Goal: Communication & Community: Answer question/provide support

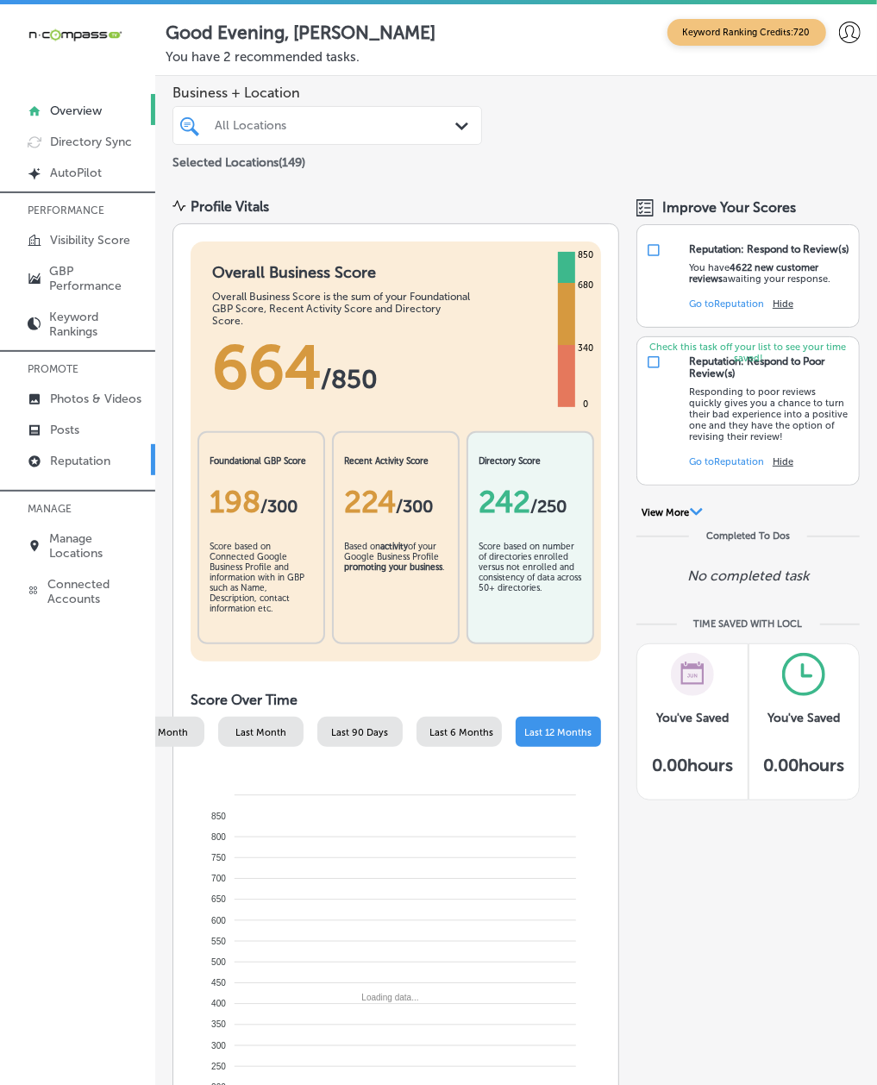
click at [69, 467] on p "Reputation" at bounding box center [80, 461] width 60 height 15
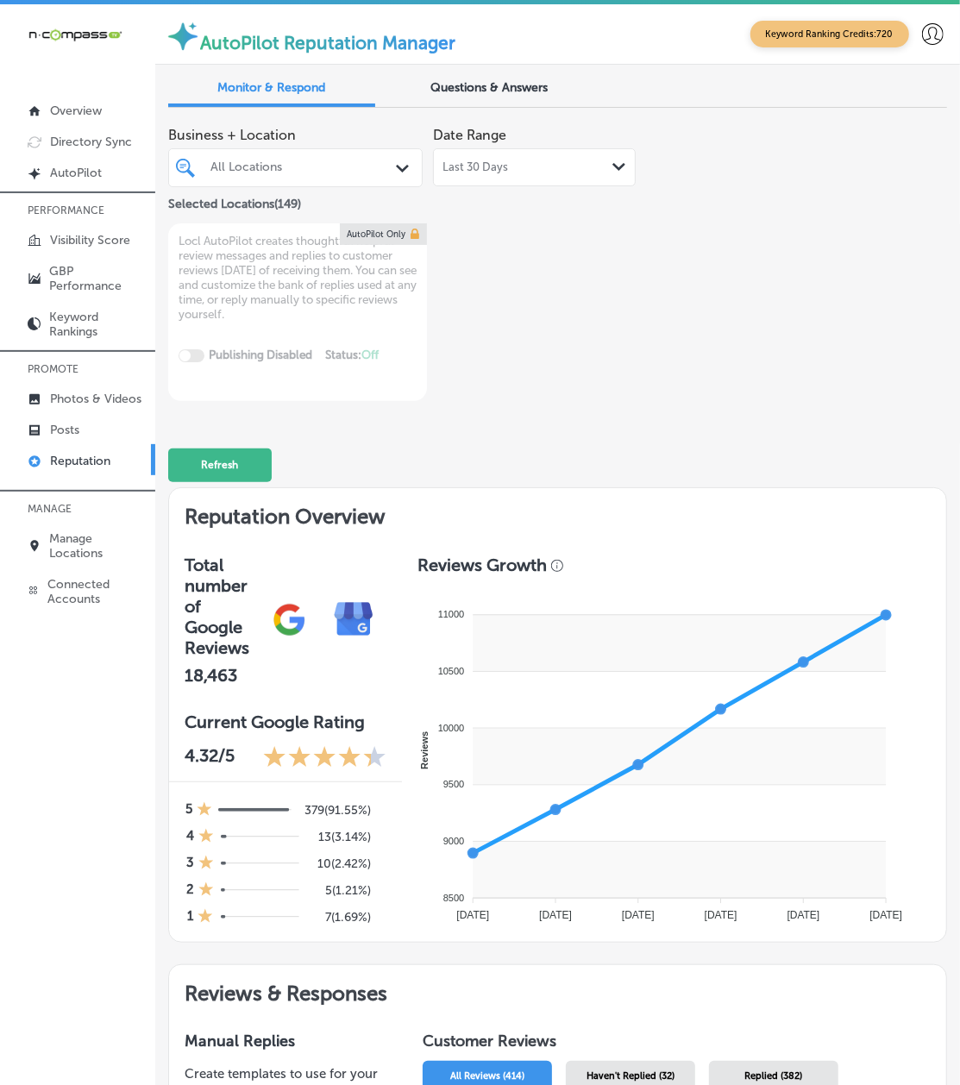
click at [487, 166] on span "Last 30 Days" at bounding box center [475, 167] width 66 height 14
click at [707, 401] on div "Business + Location All Locations Path Created with Sketch. Selected Locations …" at bounding box center [557, 259] width 779 height 283
click at [219, 173] on div "All Locations" at bounding box center [303, 167] width 187 height 15
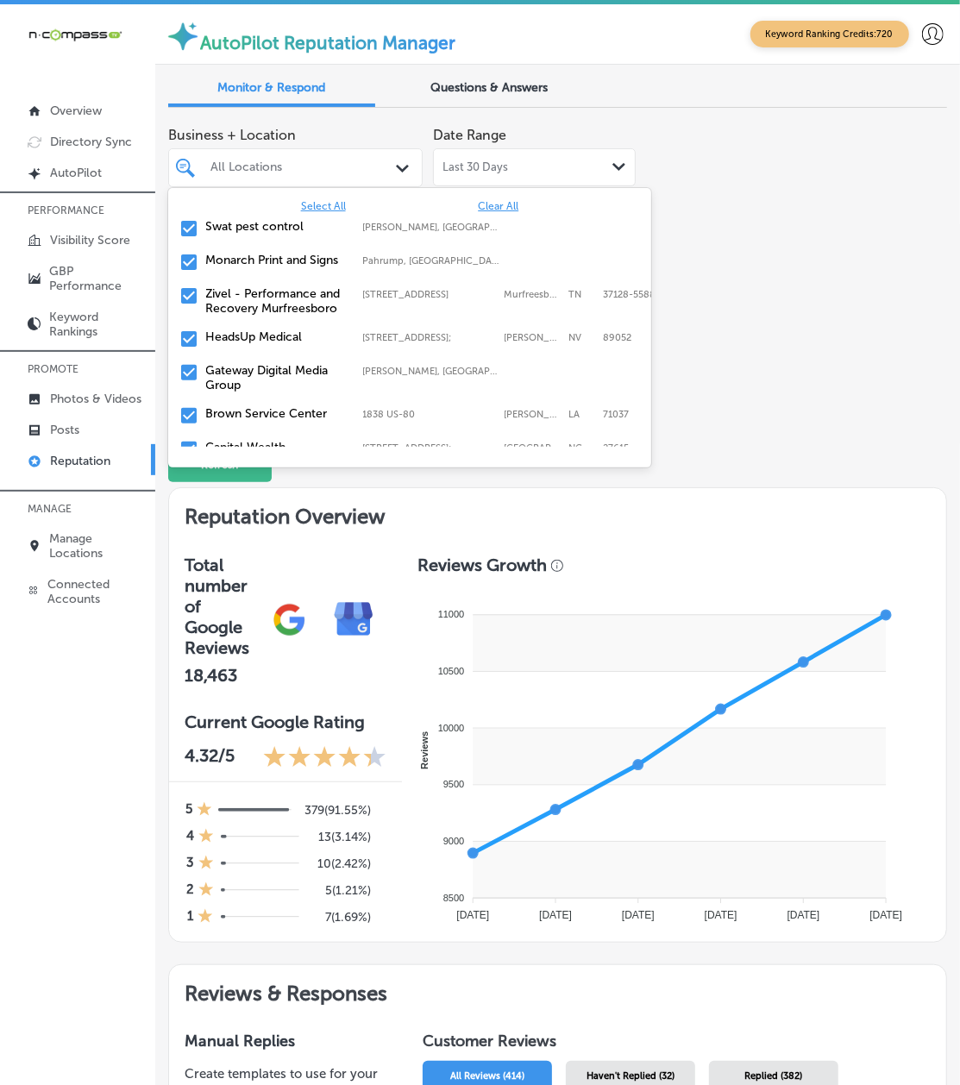
click at [486, 201] on span "Clear All" at bounding box center [498, 206] width 41 height 12
type textarea "x"
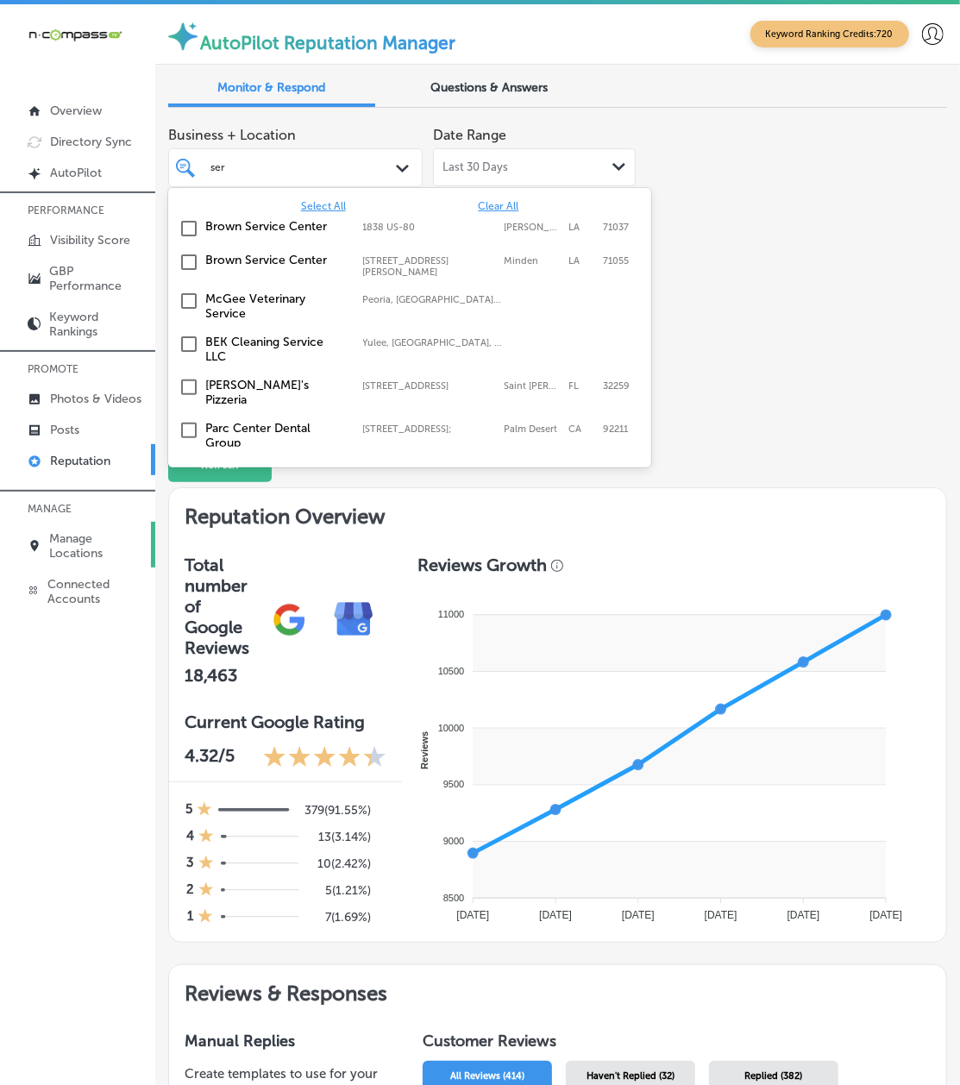
type input "sera"
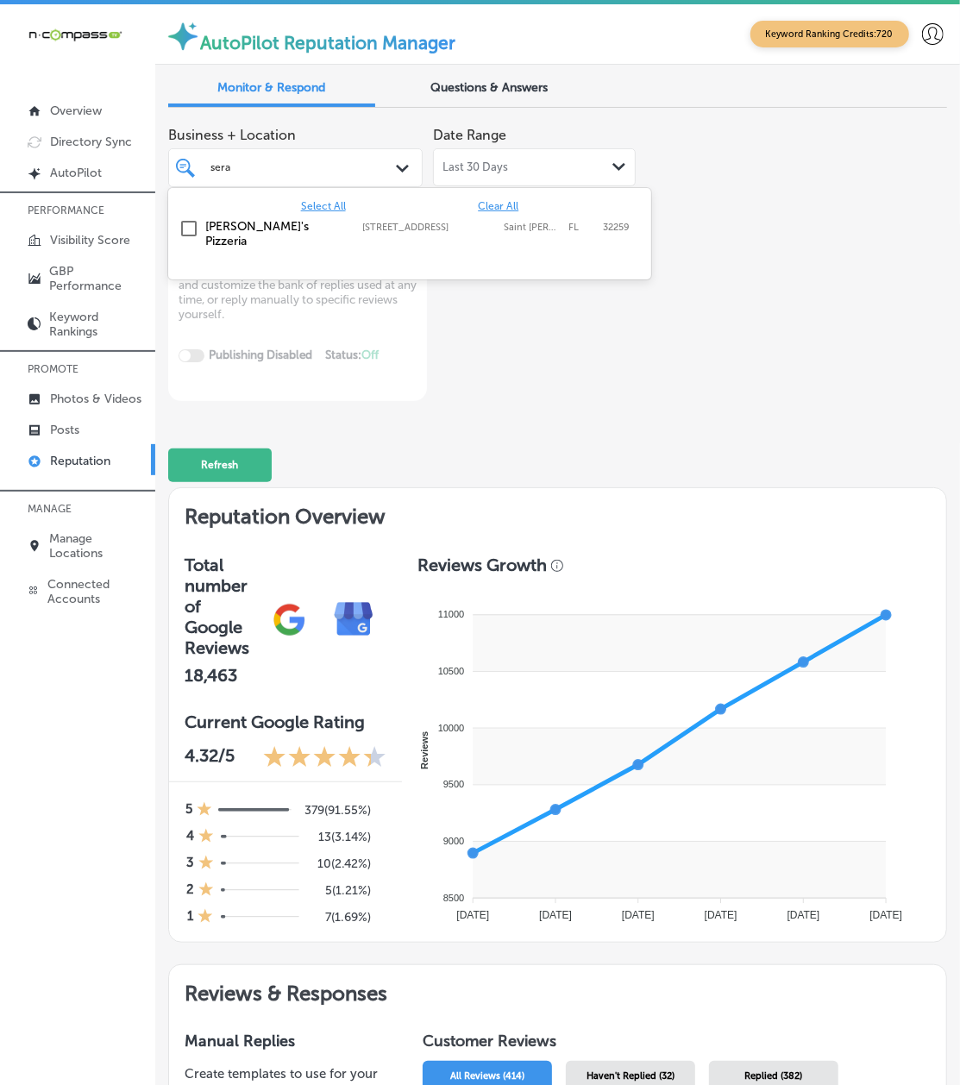
click at [229, 228] on label "[PERSON_NAME]'s Pizzeria" at bounding box center [276, 233] width 140 height 29
type textarea "x"
type input "livesca"
click at [229, 228] on label "Livescan Fingerprinting of [PERSON_NAME] LLC" at bounding box center [276, 233] width 140 height 29
type textarea "x"
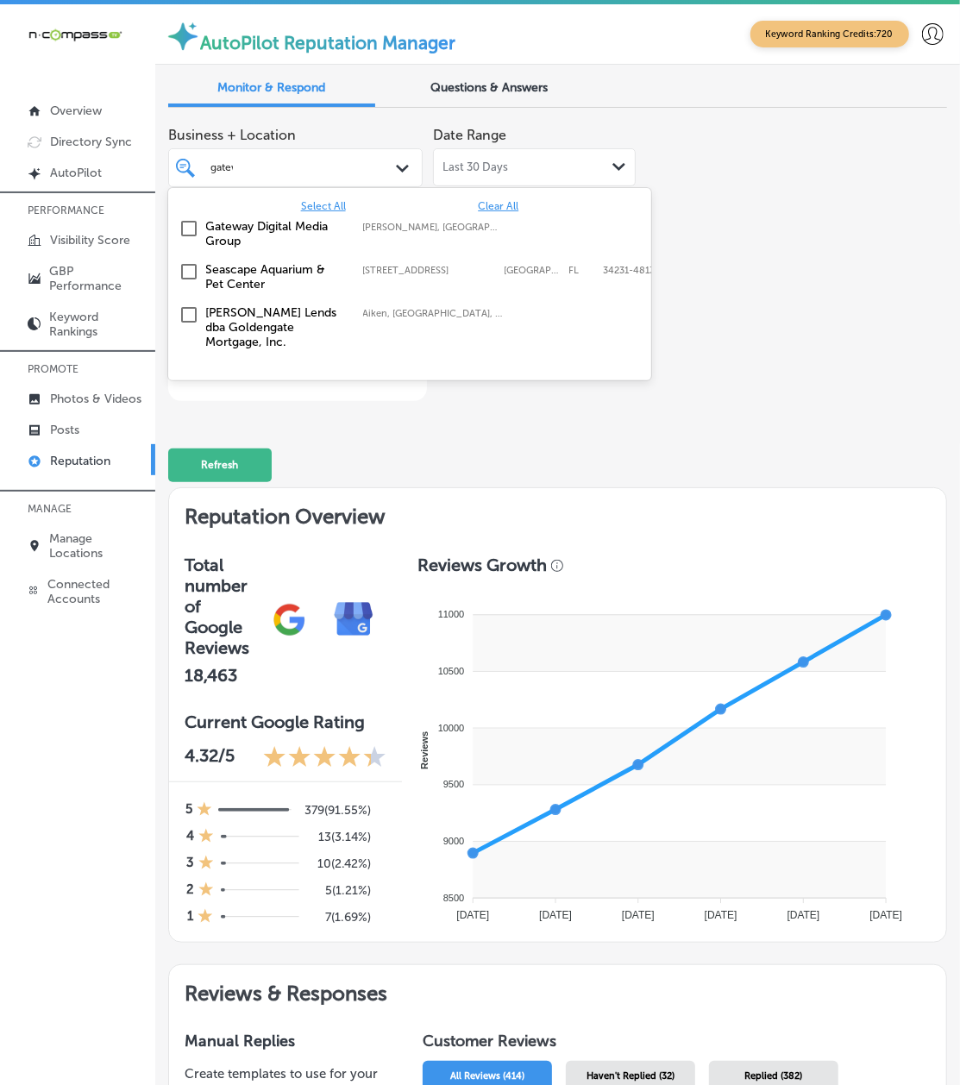
type input "gatewa"
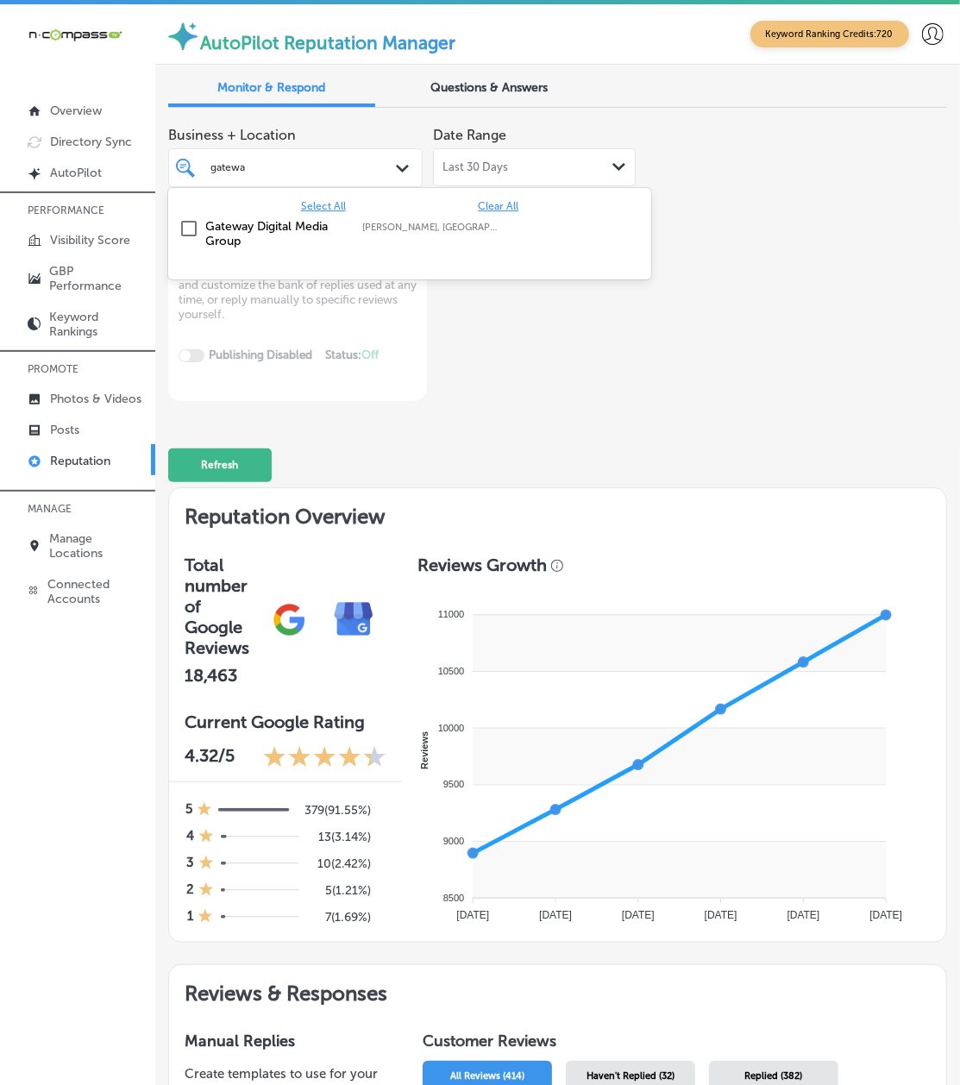
click at [218, 235] on label "Gateway Digital Media Group" at bounding box center [276, 233] width 140 height 29
type textarea "x"
type input "fox digi"
click at [224, 233] on div "Fox Digital Solutions De Pere, [GEOGRAPHIC_DATA], [GEOGRAPHIC_DATA] | Menasha, …" at bounding box center [409, 229] width 469 height 27
type textarea "x"
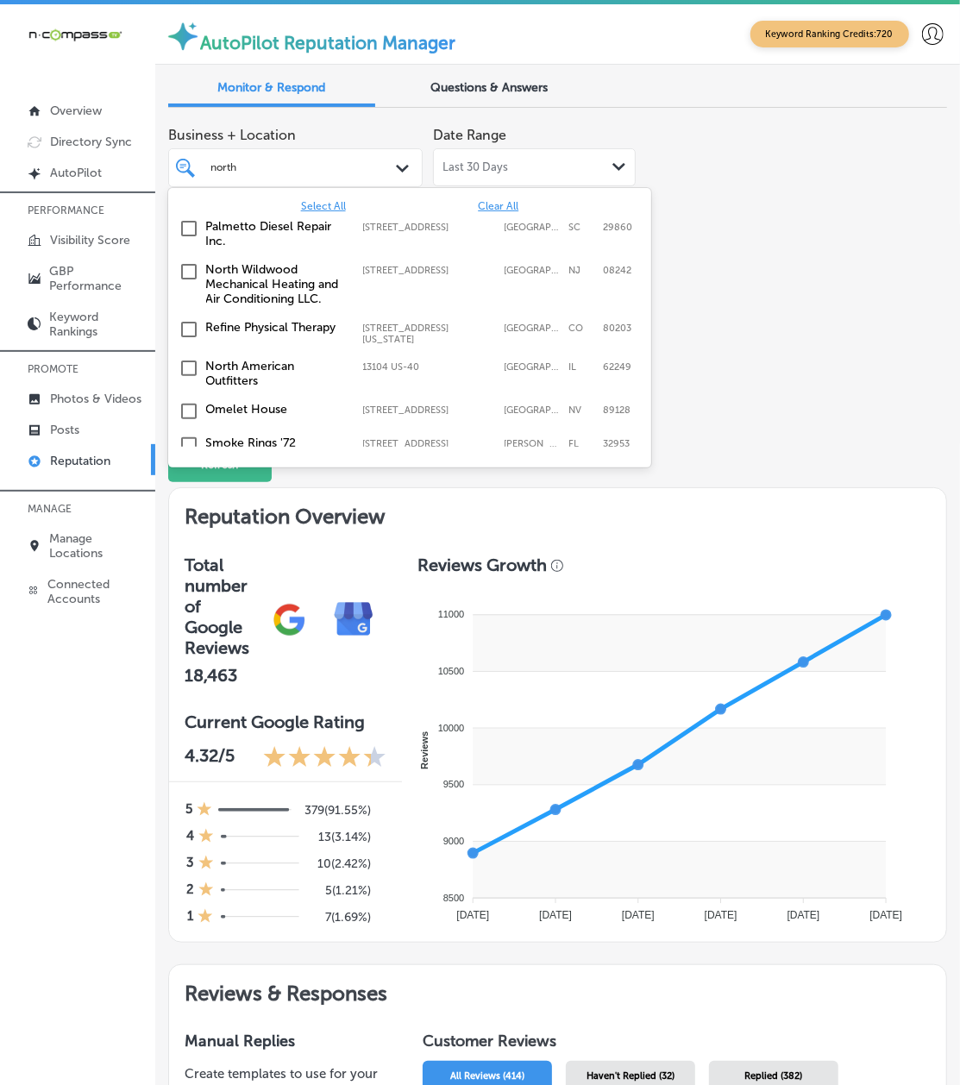
type input "north a"
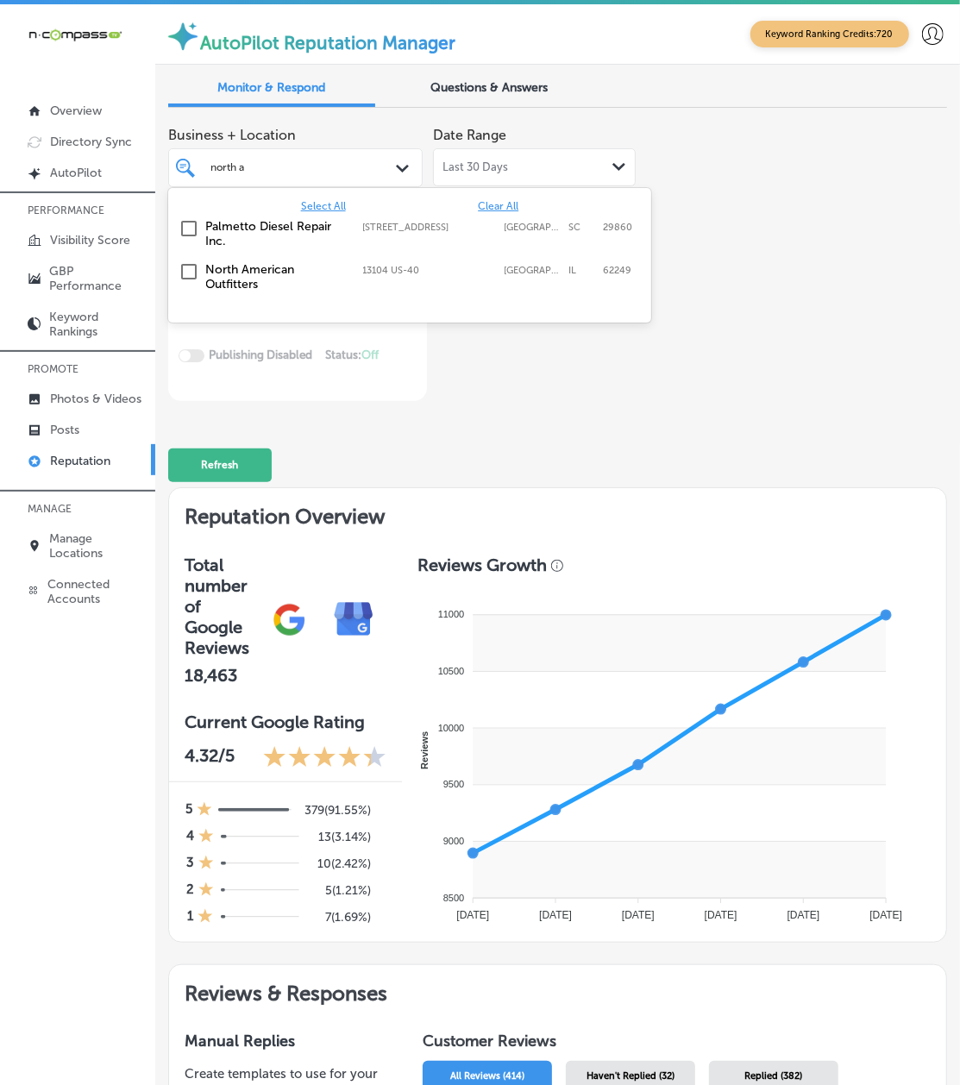
click at [197, 285] on div "North American Outfitters 13104 US-[GEOGRAPHIC_DATA] 13104 US-[GEOGRAPHIC_DATA]" at bounding box center [409, 277] width 469 height 36
type textarea "x"
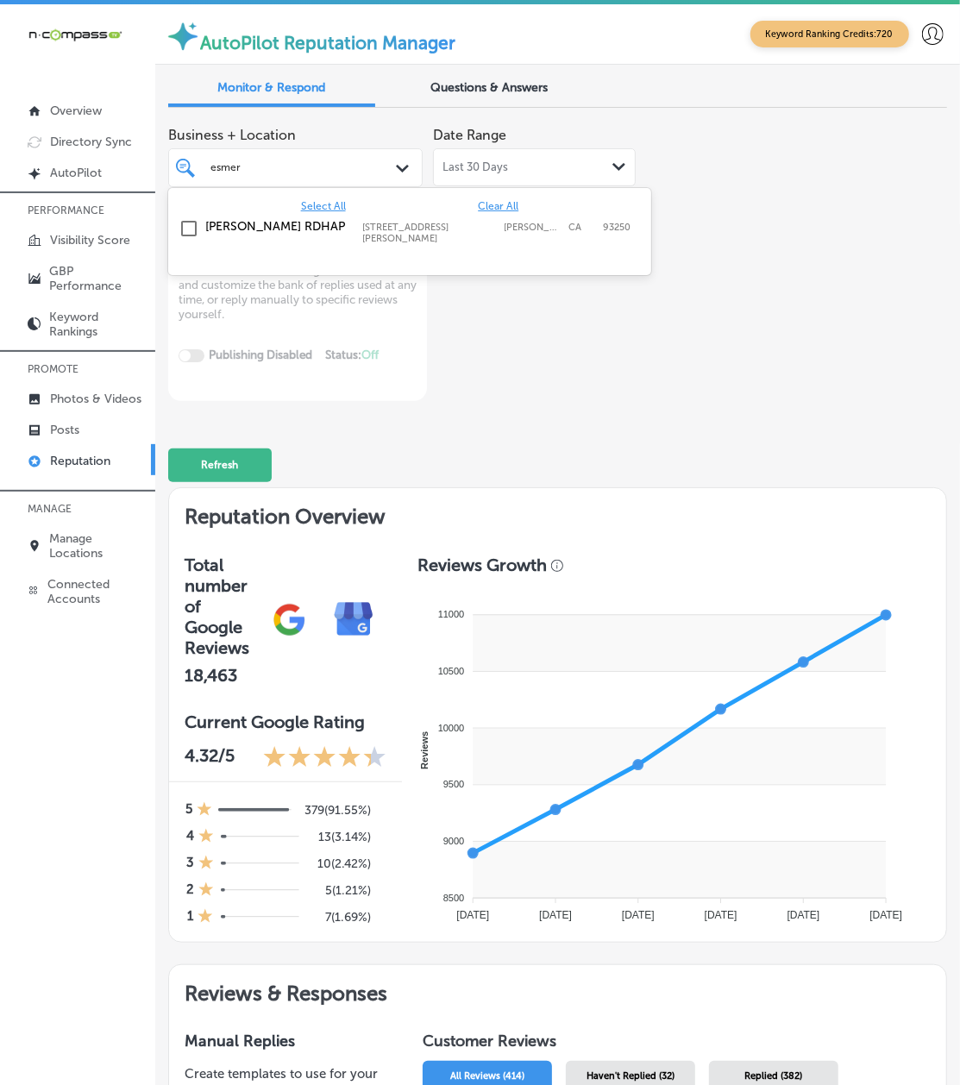
type input "esmera"
click at [226, 233] on div "[PERSON_NAME] RDHAP [STREET_ADDRESS][GEOGRAPHIC_DATA][PERSON_NAME][PERSON_NAME]…" at bounding box center [409, 232] width 469 height 32
type textarea "x"
type input "[PERSON_NAME]"
click at [226, 233] on div "[PERSON_NAME], MD 517 NY-[STREET_ADDRESS][GEOGRAPHIC_DATA][STREET_ADDRESS]" at bounding box center [409, 229] width 469 height 27
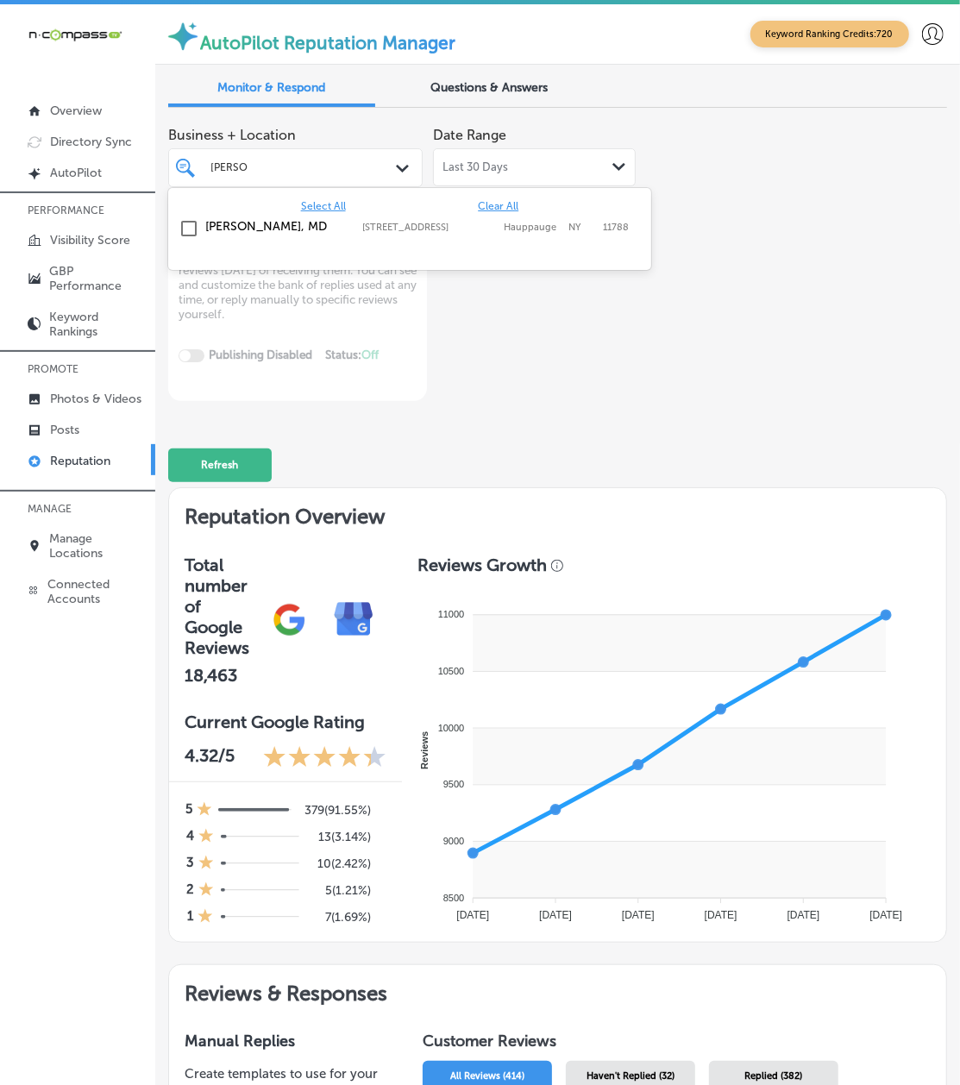
type textarea "x"
type input "[PERSON_NAME]"
click at [642, 491] on h2 "Reputation Overview" at bounding box center [557, 513] width 777 height 51
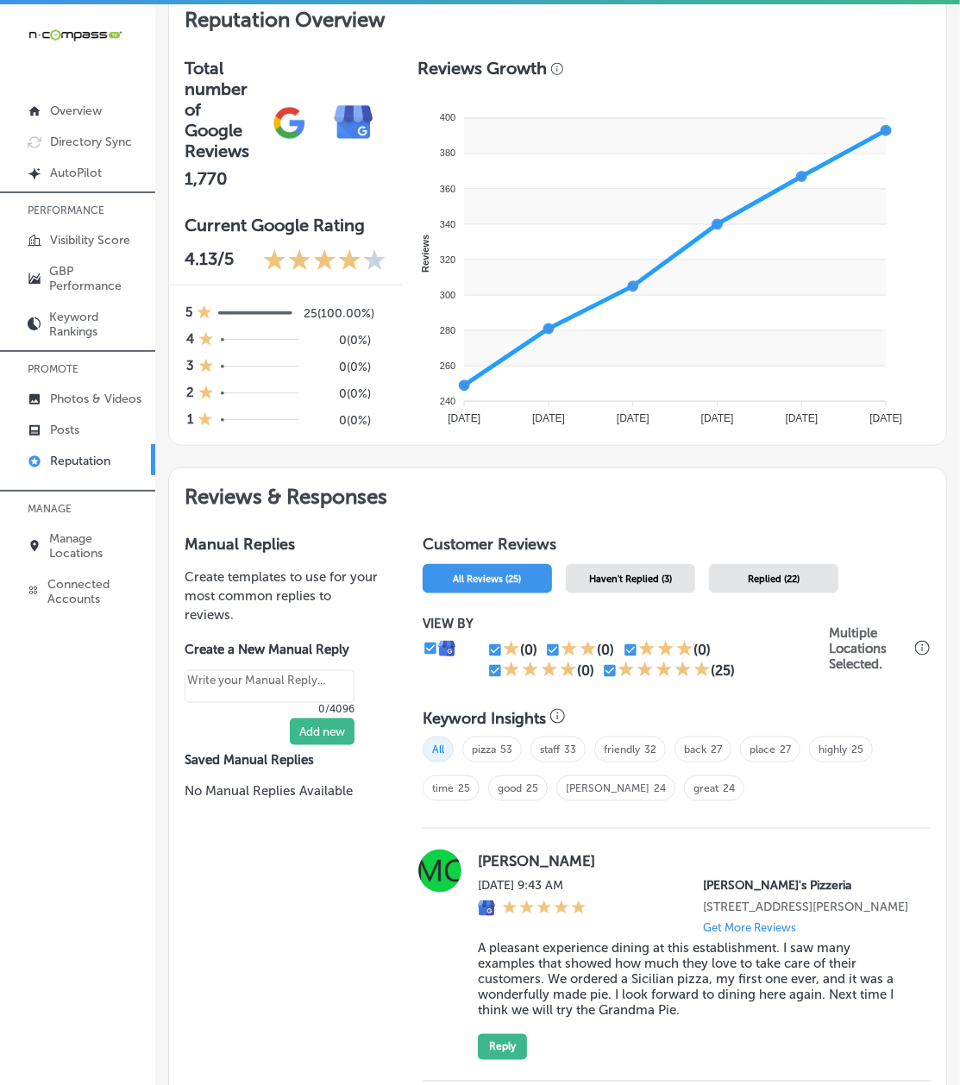
click at [616, 571] on div "Haven't Replied (3)" at bounding box center [630, 578] width 129 height 29
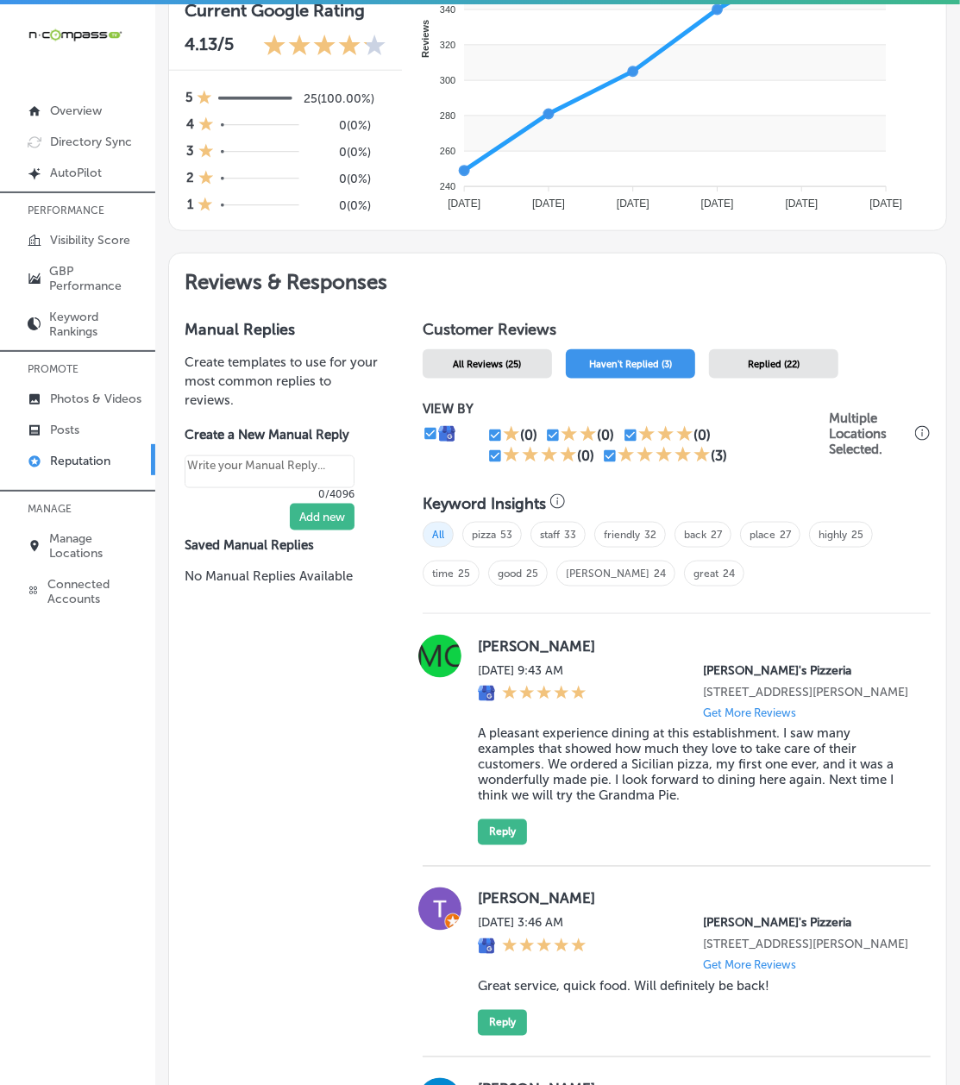
scroll to position [956, 0]
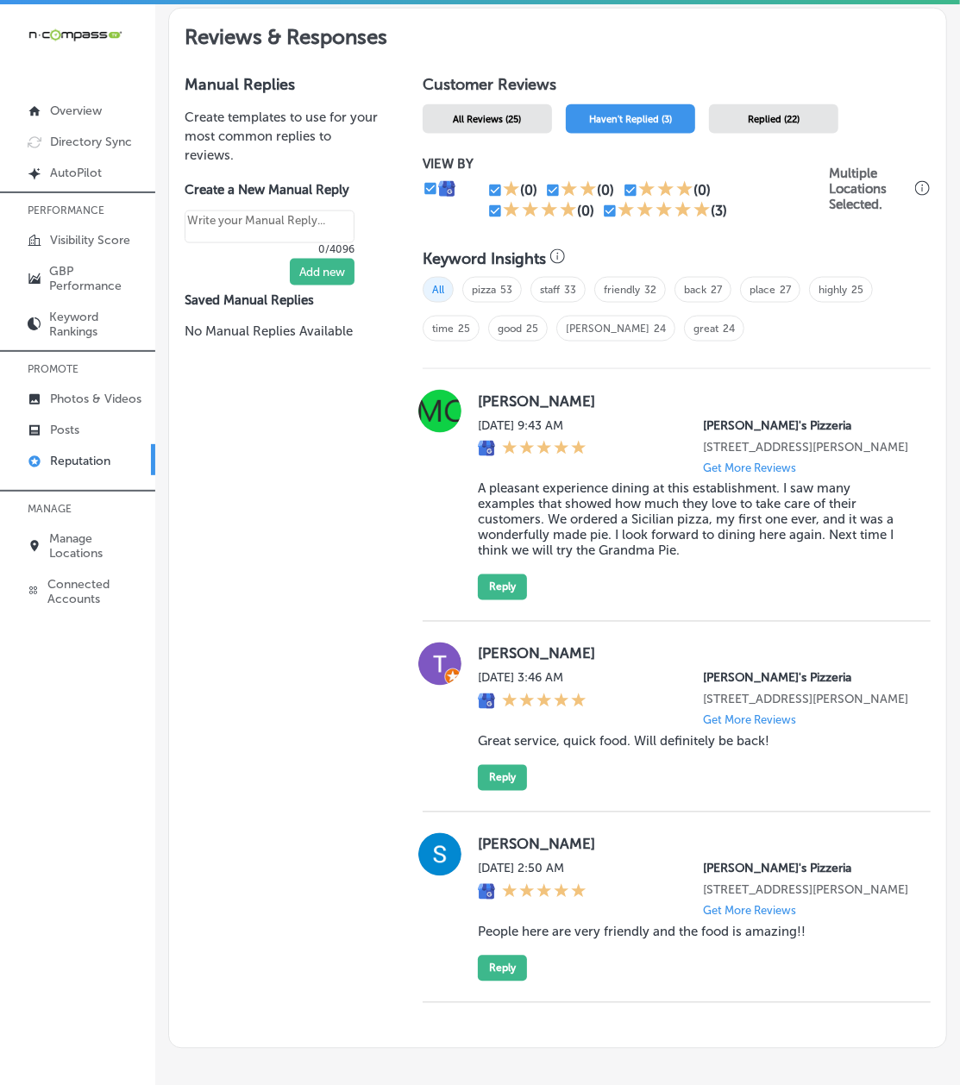
click at [392, 814] on div "Manual Replies Create templates to use for your most common replies to reviews.…" at bounding box center [557, 554] width 777 height 988
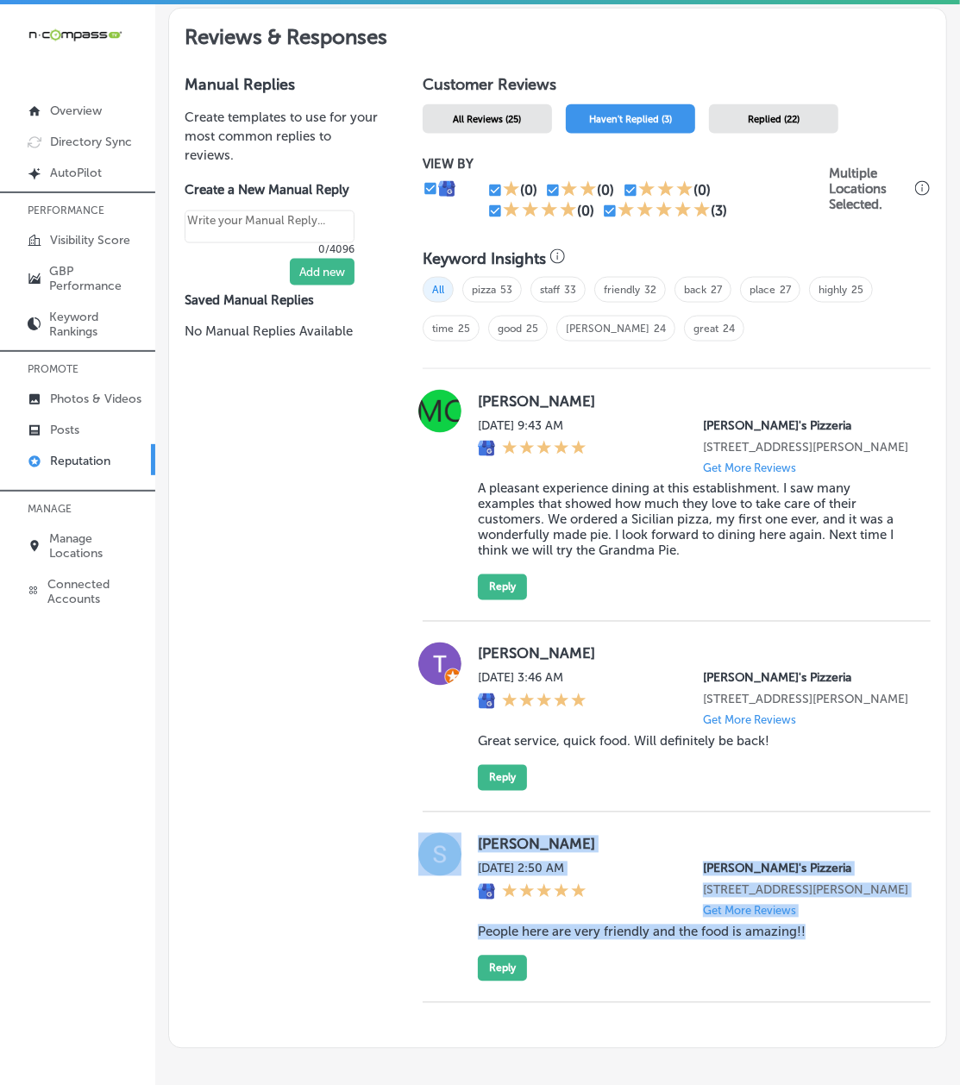
drag, startPoint x: 805, startPoint y: 990, endPoint x: 461, endPoint y: 874, distance: 364.1
click at [461, 814] on div "Shelby C [DATE] 2:50 AM [PERSON_NAME]'s Pizzeria [STREET_ADDRESS][PERSON_NAME] …" at bounding box center [677, 907] width 508 height 148
copy div "Shelby C [DATE] 2:50 AM [PERSON_NAME]'s Pizzeria [STREET_ADDRESS][PERSON_NAME] …"
click at [512, 814] on button "Reply" at bounding box center [502, 969] width 49 height 26
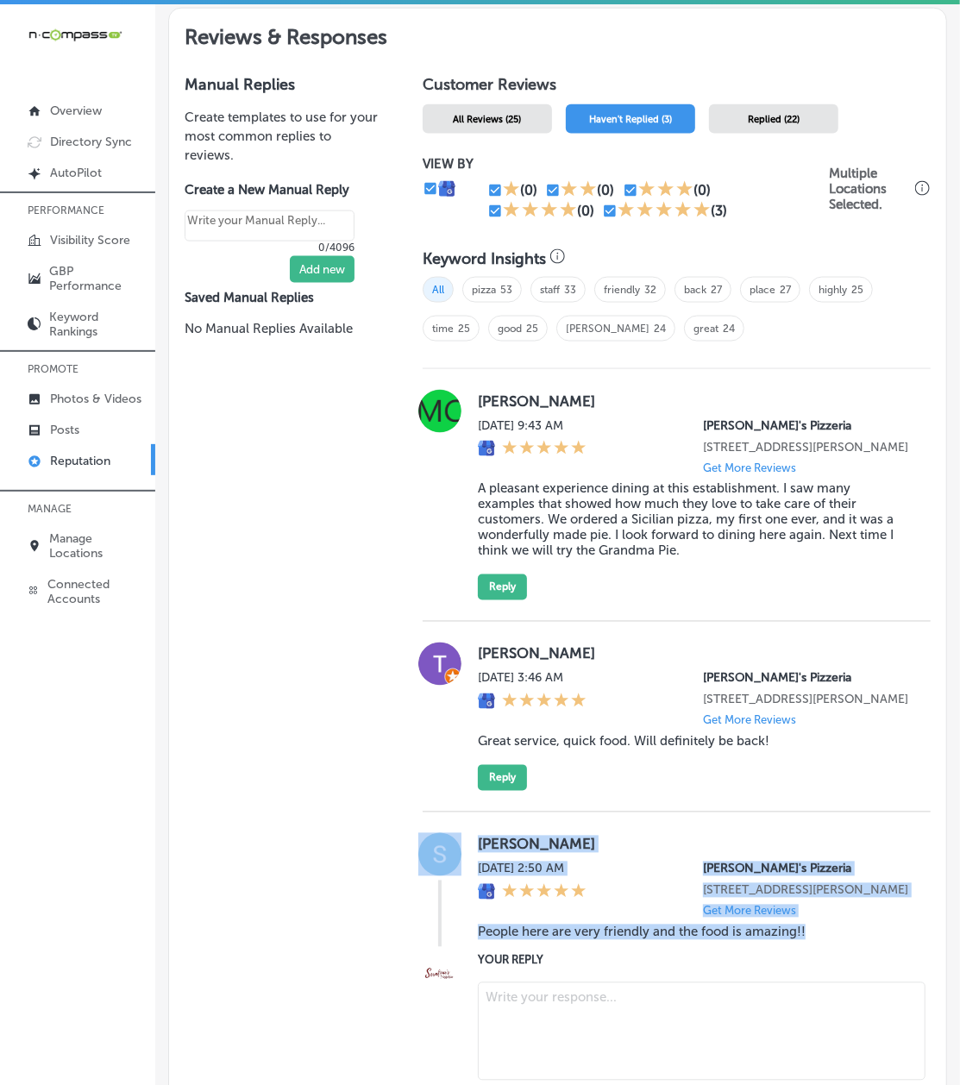
click at [518, 814] on textarea at bounding box center [702, 1031] width 448 height 98
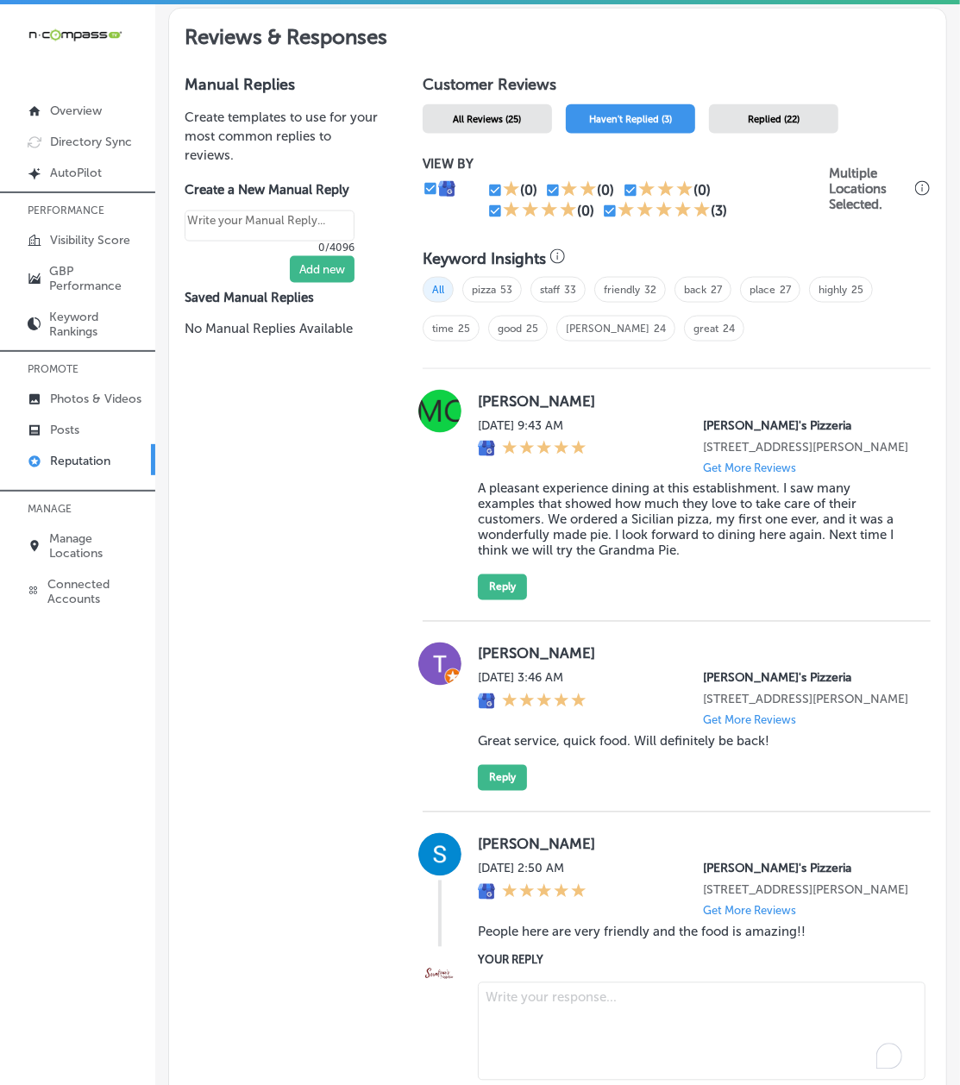
type textarea "x"
paste textarea "Thank you so much for the kind words, [PERSON_NAME]! We’re so glad you enjoyed …"
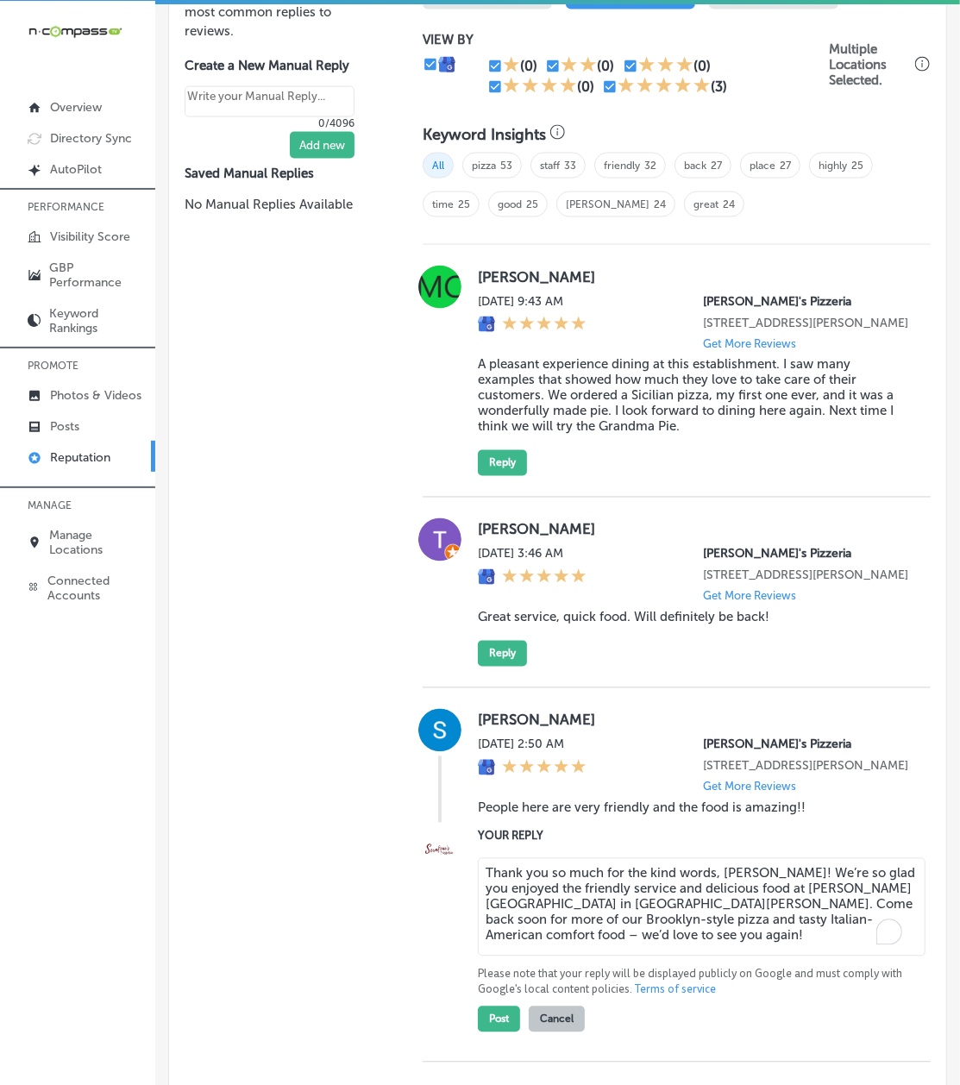
scroll to position [1271, 0]
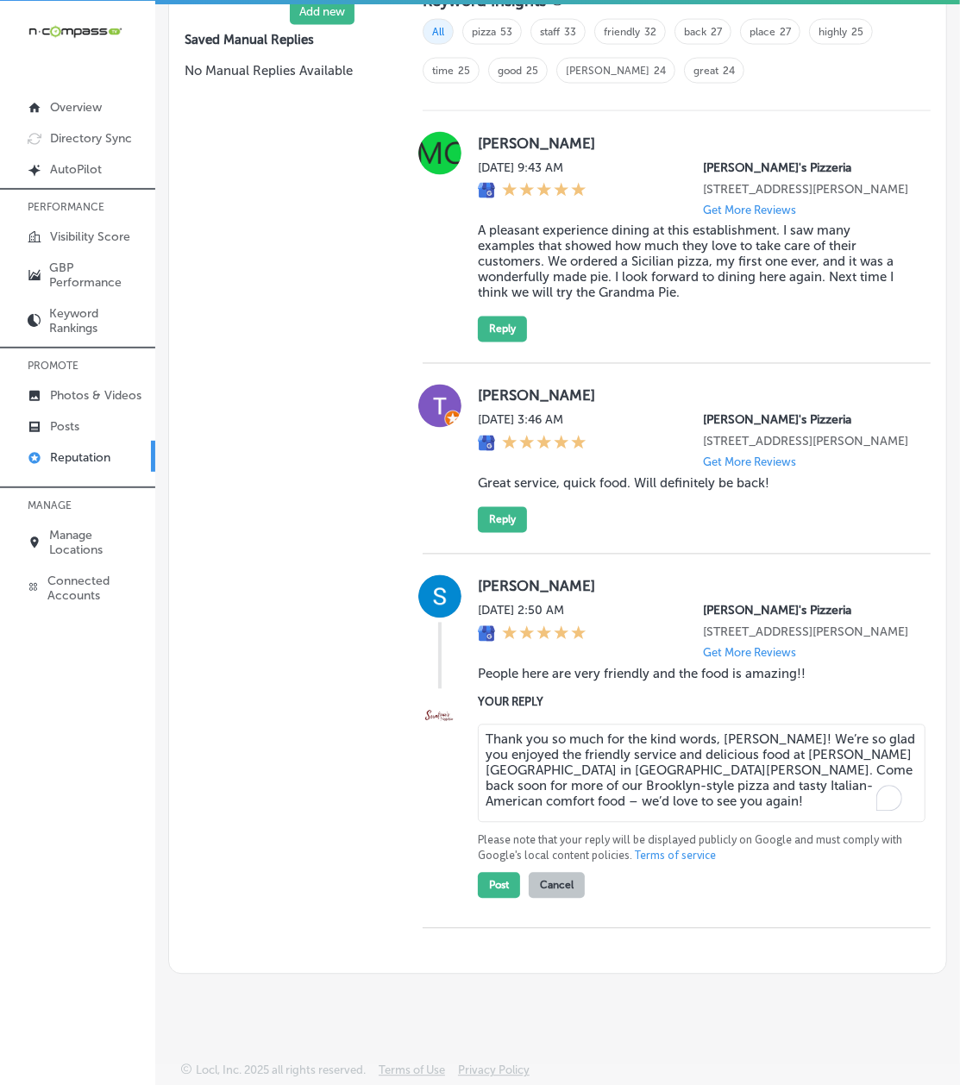
type textarea "Thank you so much for the kind words, [PERSON_NAME]! We’re so glad you enjoyed …"
click at [615, 718] on div "Thank you so much for the kind words, [PERSON_NAME]! We’re so glad you enjoyed …" at bounding box center [694, 808] width 432 height 181
click at [654, 773] on textarea "Thank you so much for the kind words, [PERSON_NAME]! We’re so glad you enjoyed …" at bounding box center [702, 773] width 448 height 98
click at [888, 788] on textarea "Thank you so much for the kind words, [PERSON_NAME]! We’re so glad you enjoyed …" at bounding box center [702, 773] width 448 height 98
click at [484, 814] on button "Post" at bounding box center [499, 886] width 42 height 26
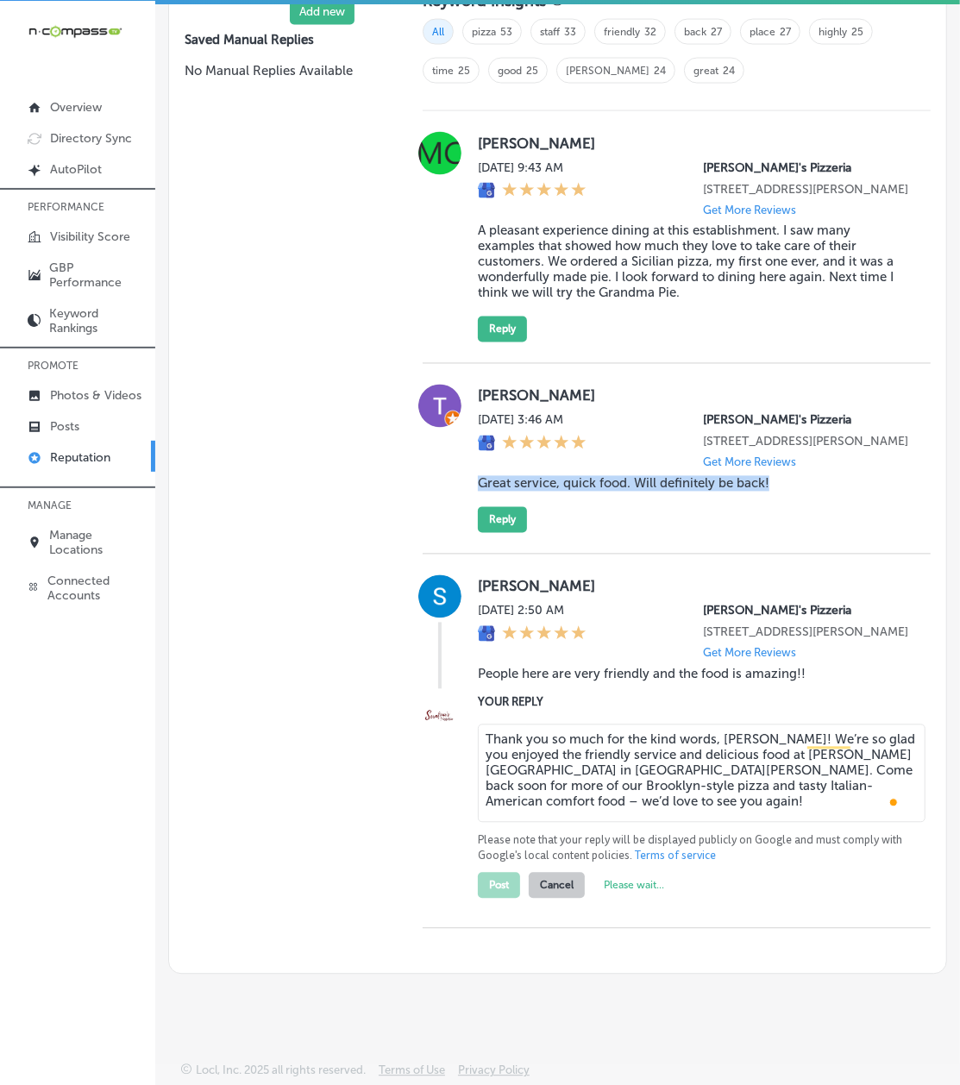
type textarea "x"
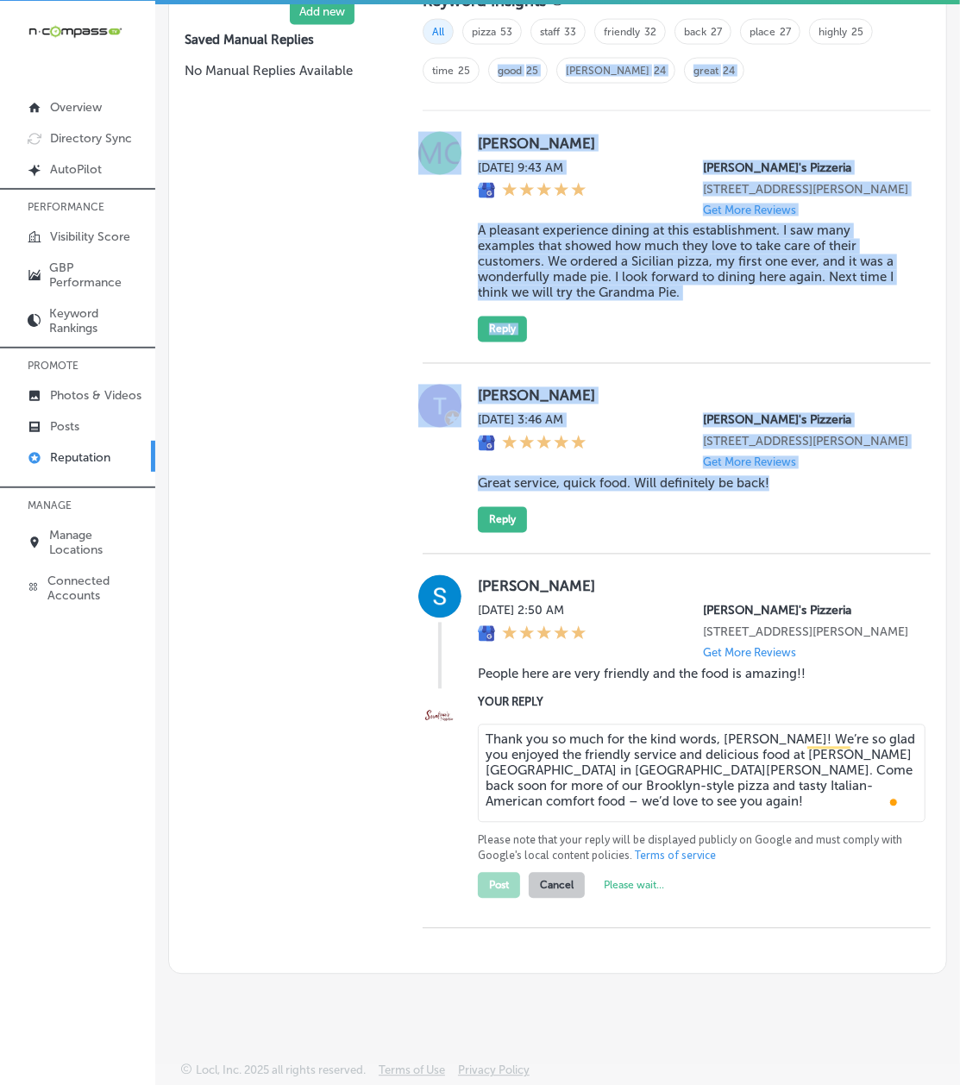
scroll to position [877, 0]
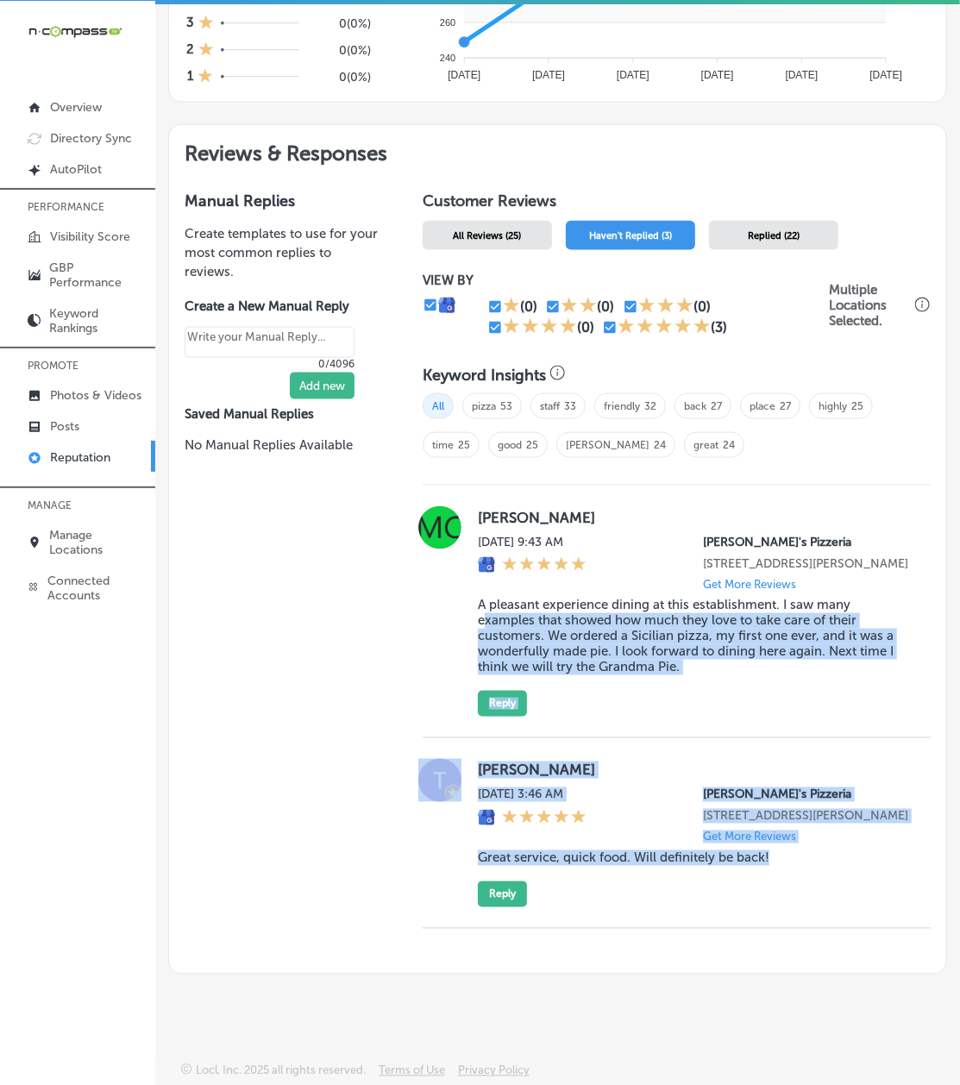
drag, startPoint x: 777, startPoint y: 455, endPoint x: 479, endPoint y: 597, distance: 329.4
click at [479, 597] on div "[PERSON_NAME] [DATE] 9:43 AM [PERSON_NAME]'s Pizzeria [STREET_ADDRESS][PERSON_N…" at bounding box center [677, 707] width 508 height 443
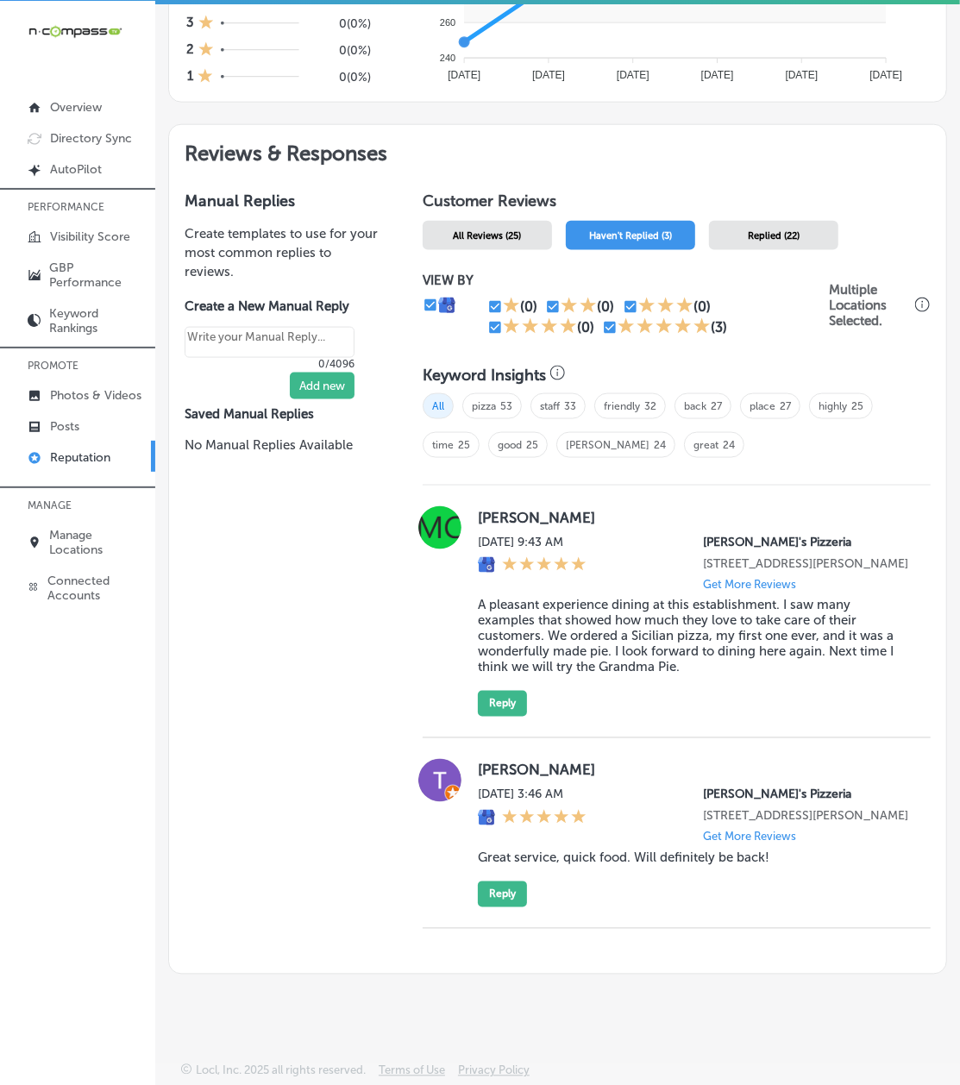
click at [347, 686] on div "Manual Replies Create templates to use for your most common replies to reviews.…" at bounding box center [283, 575] width 228 height 798
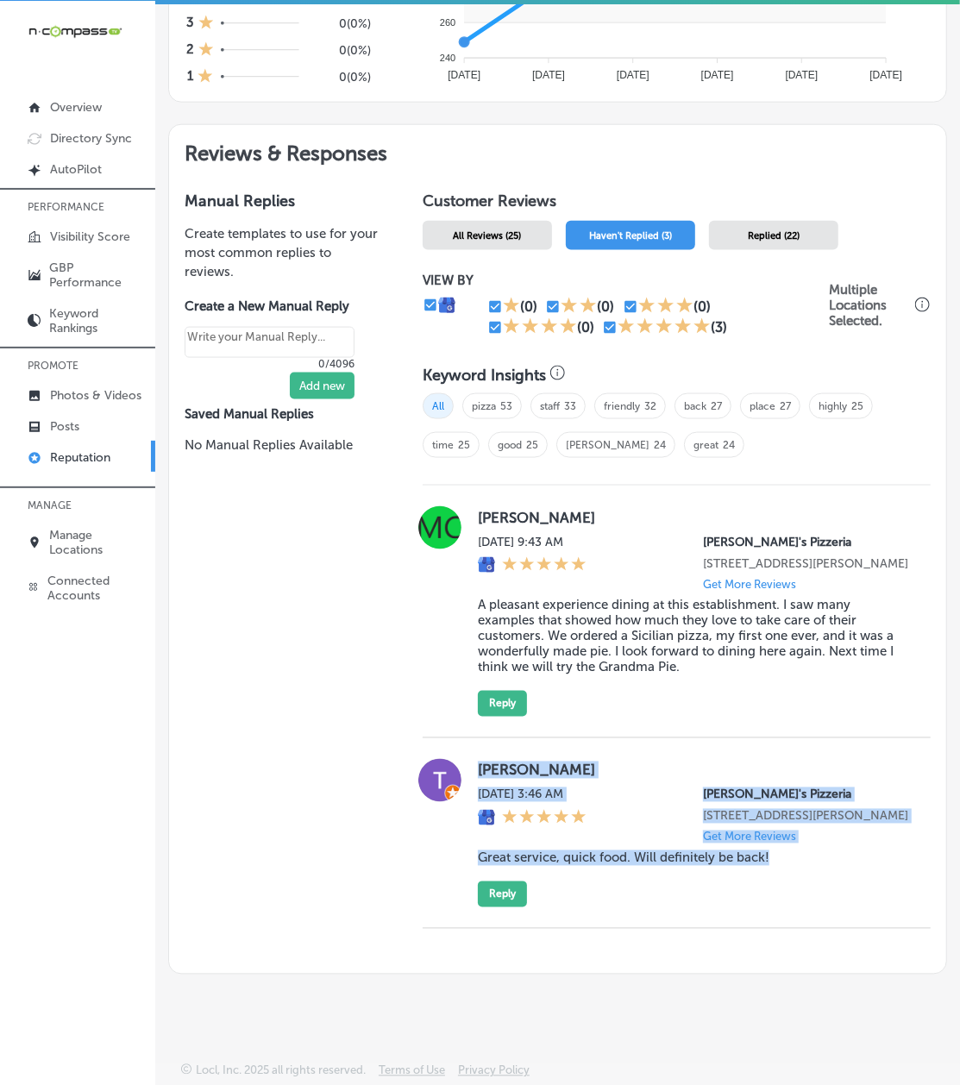
drag, startPoint x: 467, startPoint y: 752, endPoint x: 771, endPoint y: 859, distance: 322.7
click at [771, 814] on div "[PERSON_NAME] [DATE] 3:46 AM [PERSON_NAME]'s Pizzeria [STREET_ADDRESS][PERSON_N…" at bounding box center [677, 833] width 508 height 148
copy div "[PERSON_NAME] [DATE] 3:46 AM [PERSON_NAME]'s Pizzeria [STREET_ADDRESS][PERSON_N…"
click at [488, 814] on button "Reply" at bounding box center [502, 894] width 49 height 26
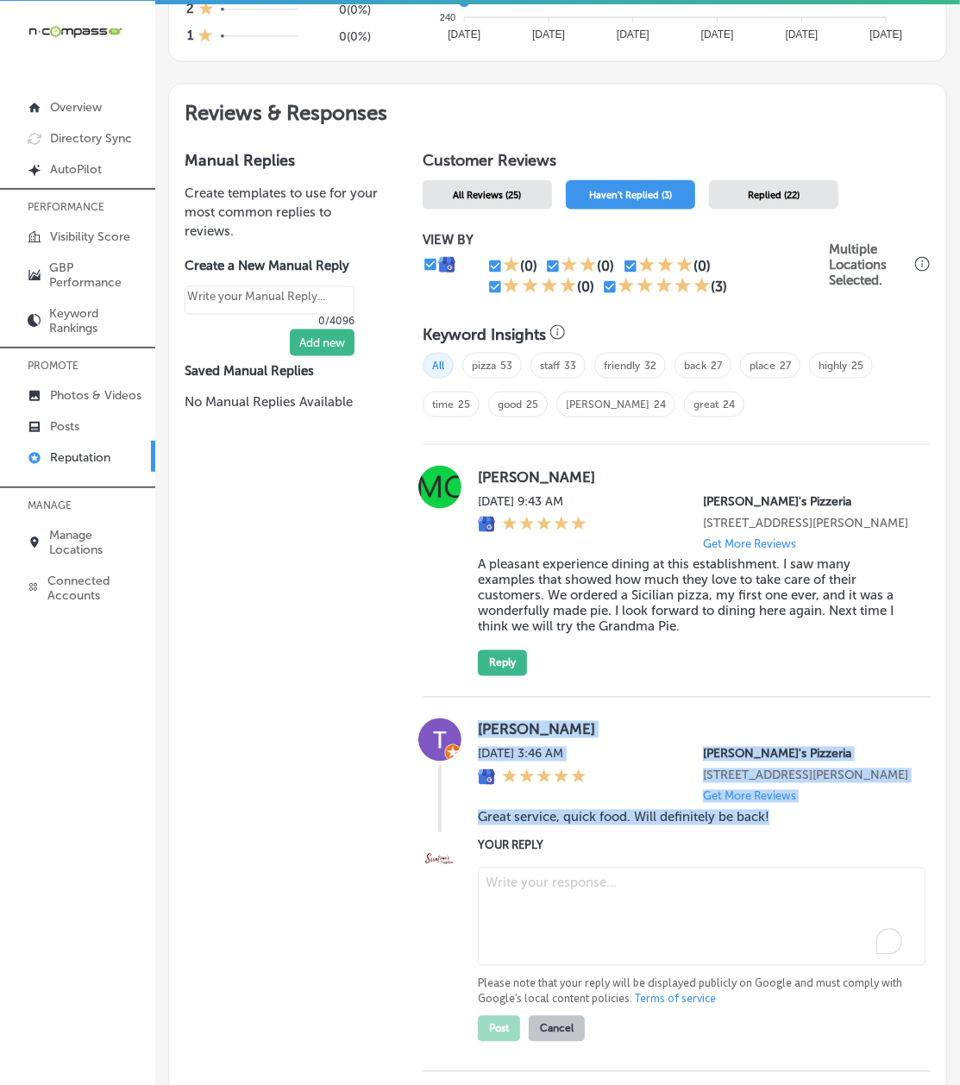
click at [514, 814] on textarea "To enrich screen reader interactions, please activate Accessibility in Grammarl…" at bounding box center [702, 917] width 448 height 98
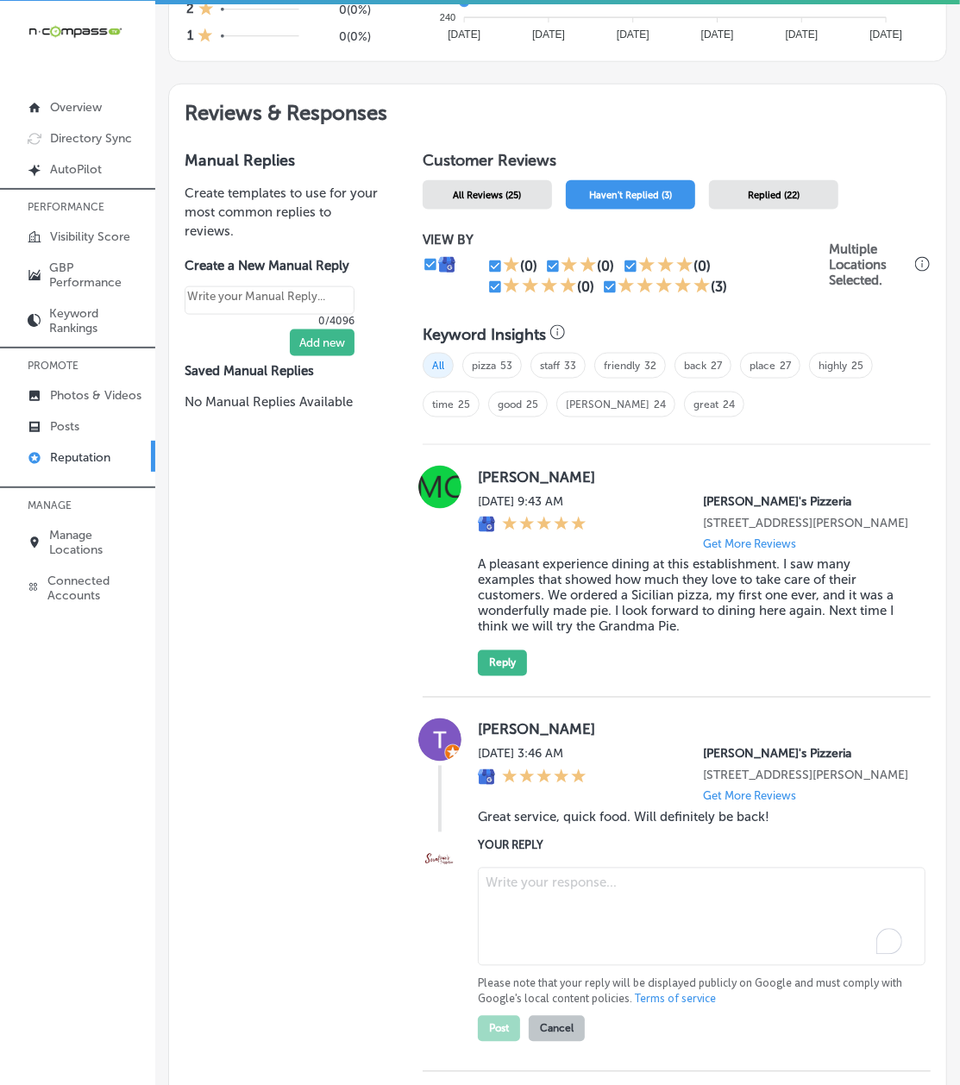
paste textarea "Thank you for the great review, [PERSON_NAME]! We’re so glad to hear you enjoye…"
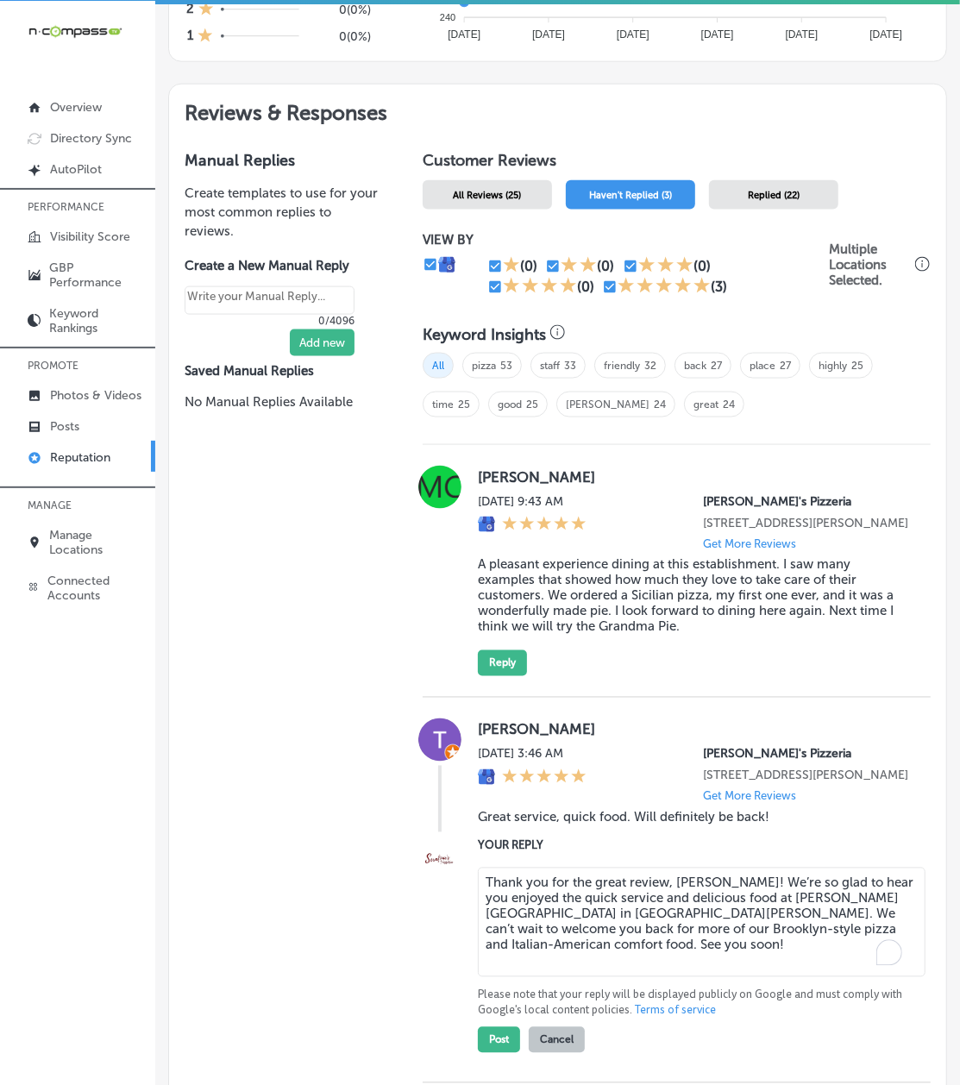
click at [518, 814] on textarea "Thank you for the great review, [PERSON_NAME]! We’re so glad to hear you enjoye…" at bounding box center [702, 923] width 448 height 110
type textarea "Thank you for the great review, [PERSON_NAME]! We’re so glad to hear you enjoye…"
click at [255, 814] on div "Manual Replies Create templates to use for your most common replies to reviews.…" at bounding box center [283, 631] width 228 height 993
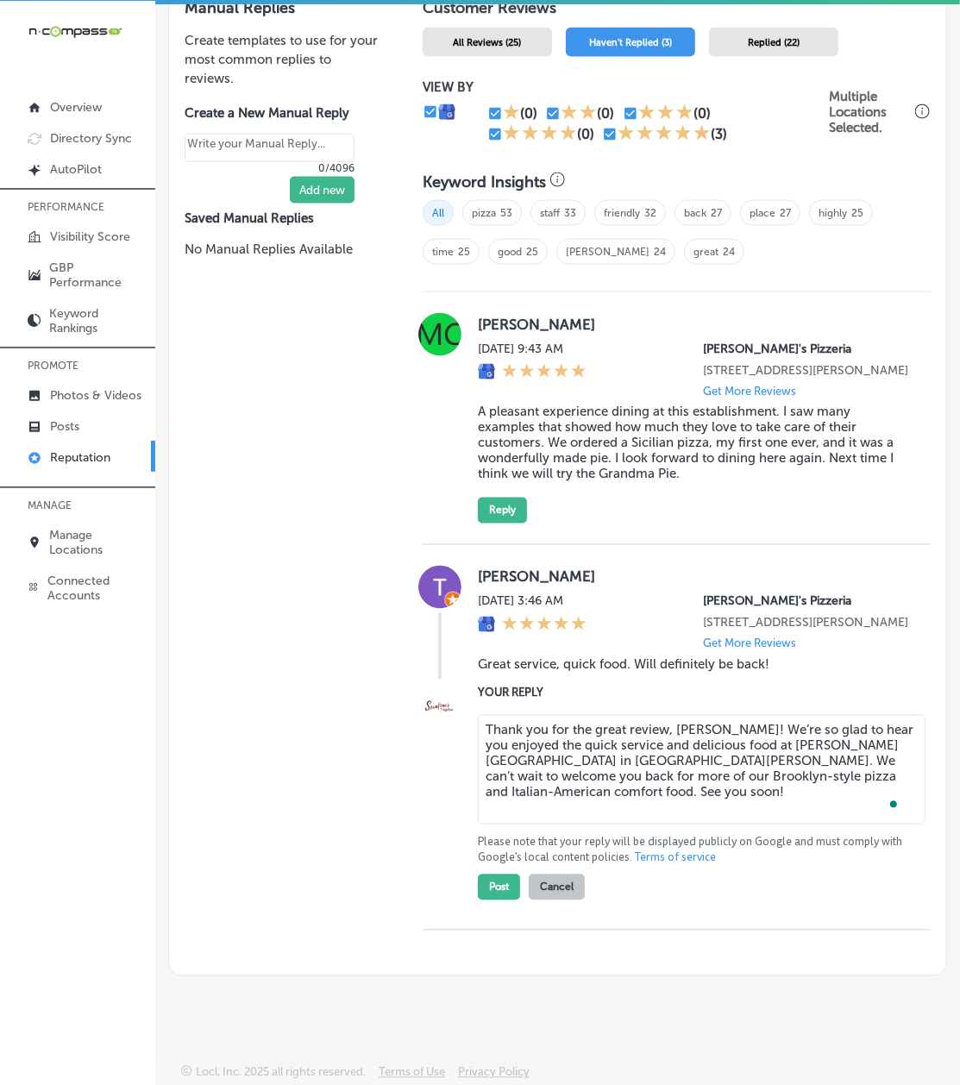
click at [517, 814] on textarea "Thank you for the great review, [PERSON_NAME]! We’re so glad to hear you enjoye…" at bounding box center [702, 770] width 448 height 110
drag, startPoint x: 533, startPoint y: 840, endPoint x: 426, endPoint y: 767, distance: 129.6
click at [426, 767] on div "YOUR REPLY Thank you for the great review, [PERSON_NAME]! We’re so glad to hear…" at bounding box center [677, 792] width 508 height 216
click at [581, 814] on textarea "Thank you for the great review, [PERSON_NAME]! We’re so glad to hear you enjoye…" at bounding box center [702, 770] width 448 height 110
drag, startPoint x: 581, startPoint y: 839, endPoint x: 445, endPoint y: 753, distance: 161.3
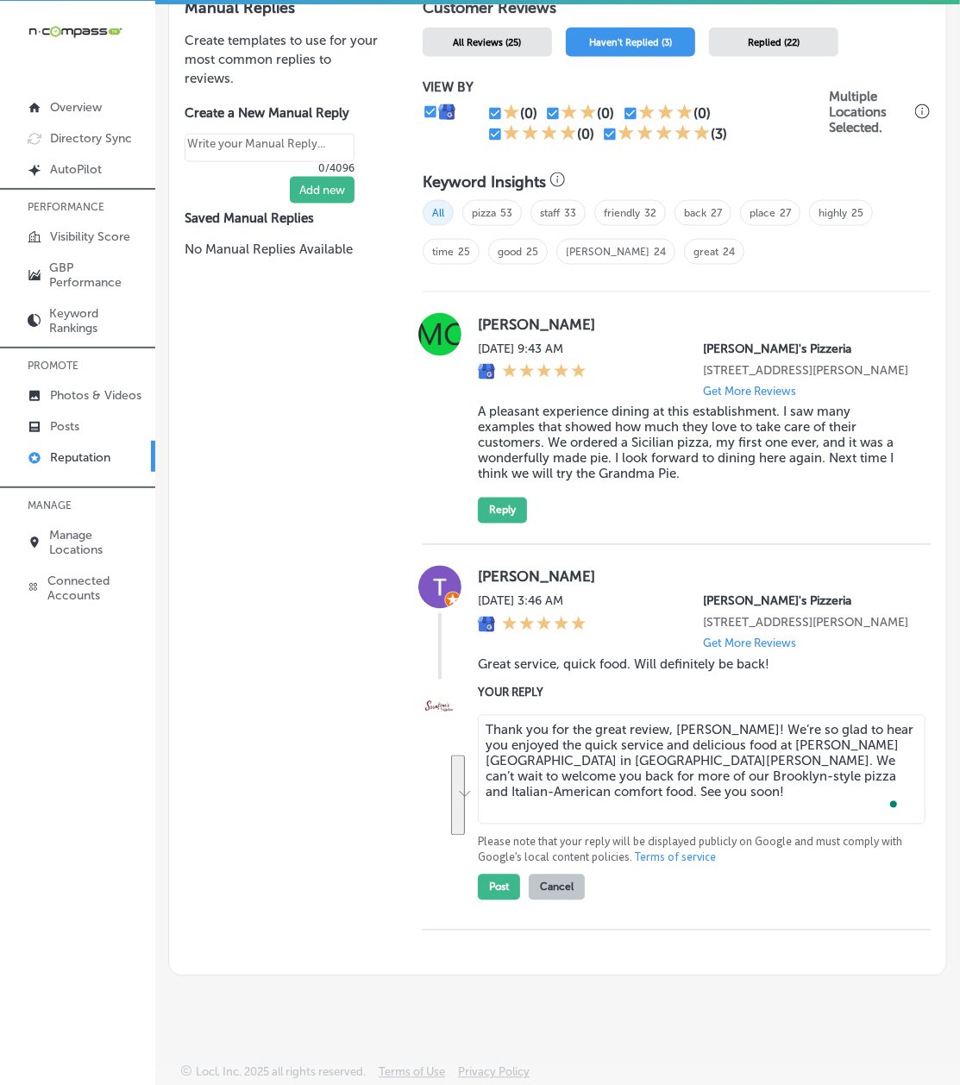
click at [445, 753] on div "YOUR REPLY Thank you for the great review, [PERSON_NAME]! We’re so glad to hear…" at bounding box center [677, 792] width 508 height 216
click at [618, 814] on textarea "Thank you for the great review, [PERSON_NAME]! We’re so glad to hear you enjoye…" at bounding box center [702, 770] width 448 height 110
drag, startPoint x: 554, startPoint y: 828, endPoint x: 445, endPoint y: 764, distance: 126.0
click at [445, 764] on div "YOUR REPLY Thank you for the great review, [PERSON_NAME]! We’re so glad to hear…" at bounding box center [677, 792] width 508 height 216
click at [640, 814] on textarea "Thank you for the great review, [PERSON_NAME]! We’re so glad to hear you enjoye…" at bounding box center [702, 770] width 448 height 110
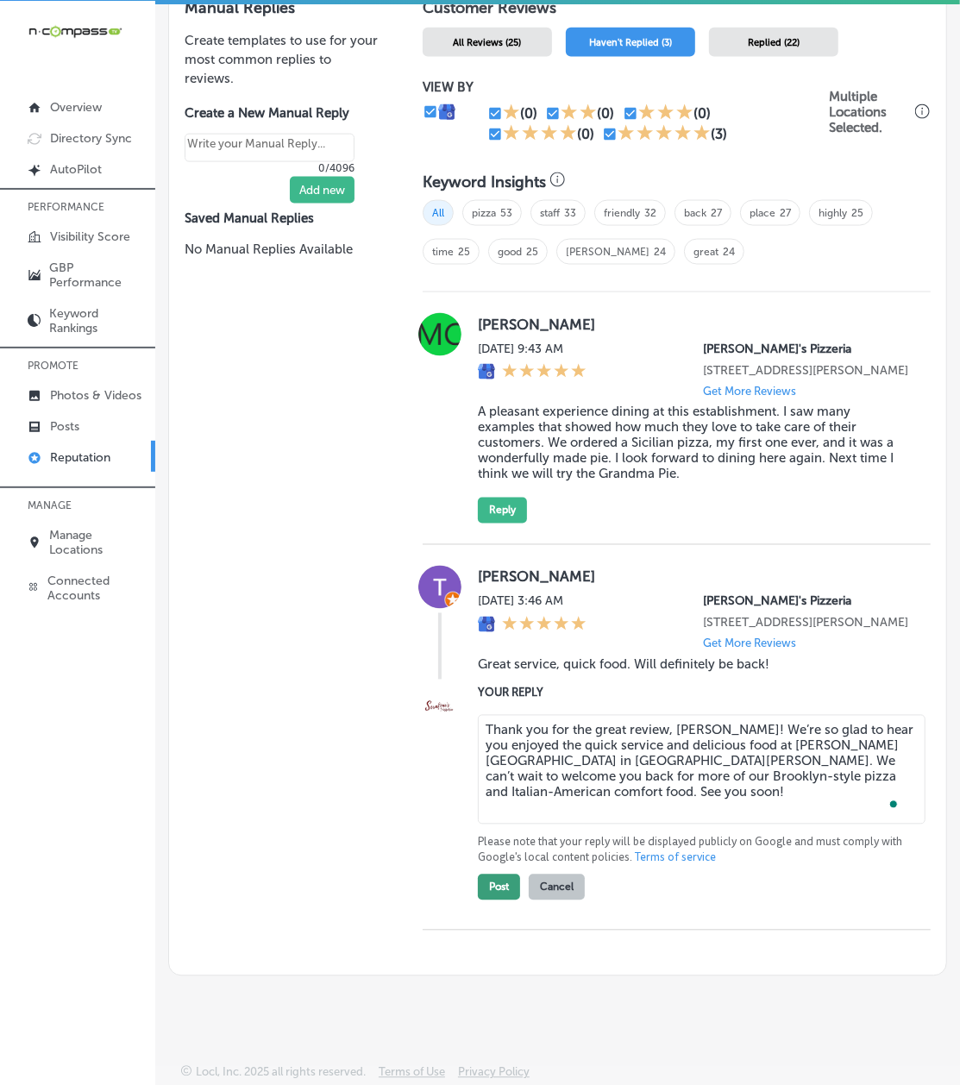
click at [494, 814] on button "Post" at bounding box center [499, 887] width 42 height 26
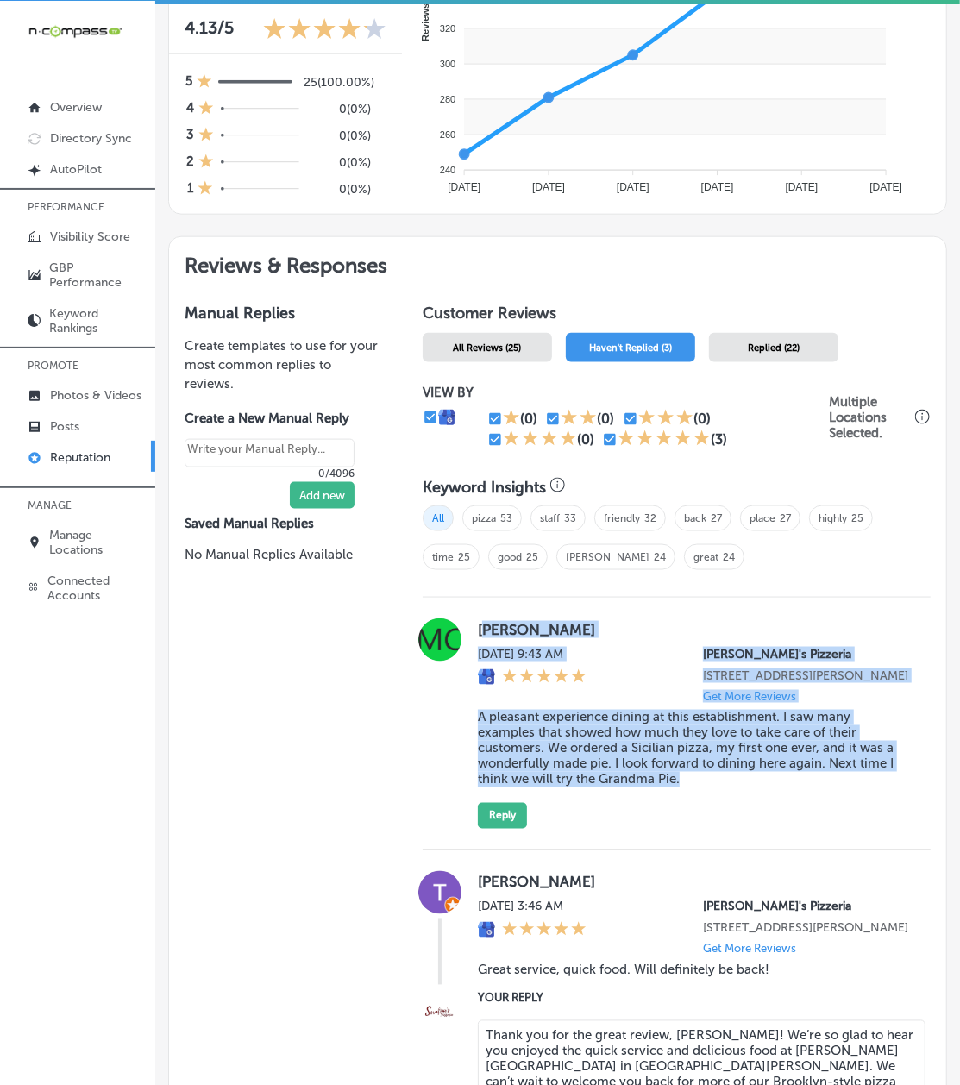
type textarea "x"
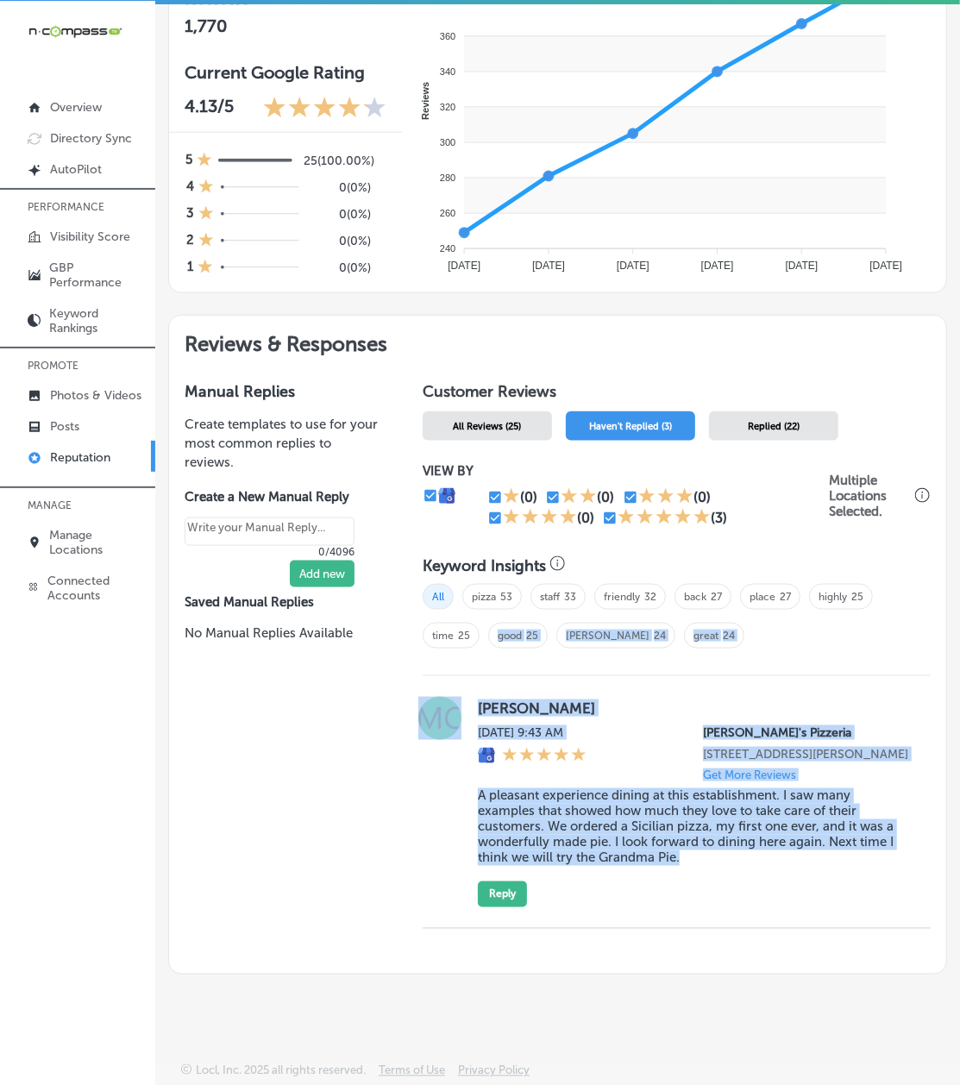
scroll to position [670, 0]
drag, startPoint x: 712, startPoint y: 805, endPoint x: 473, endPoint y: 678, distance: 270.8
click at [478, 697] on div "[PERSON_NAME] [DATE] 9:43 AM [PERSON_NAME]'s Pizzeria [STREET_ADDRESS][PERSON_N…" at bounding box center [694, 802] width 432 height 210
copy div "[PERSON_NAME] [DATE] 9:43 AM [PERSON_NAME]'s Pizzeria [STREET_ADDRESS][PERSON_N…"
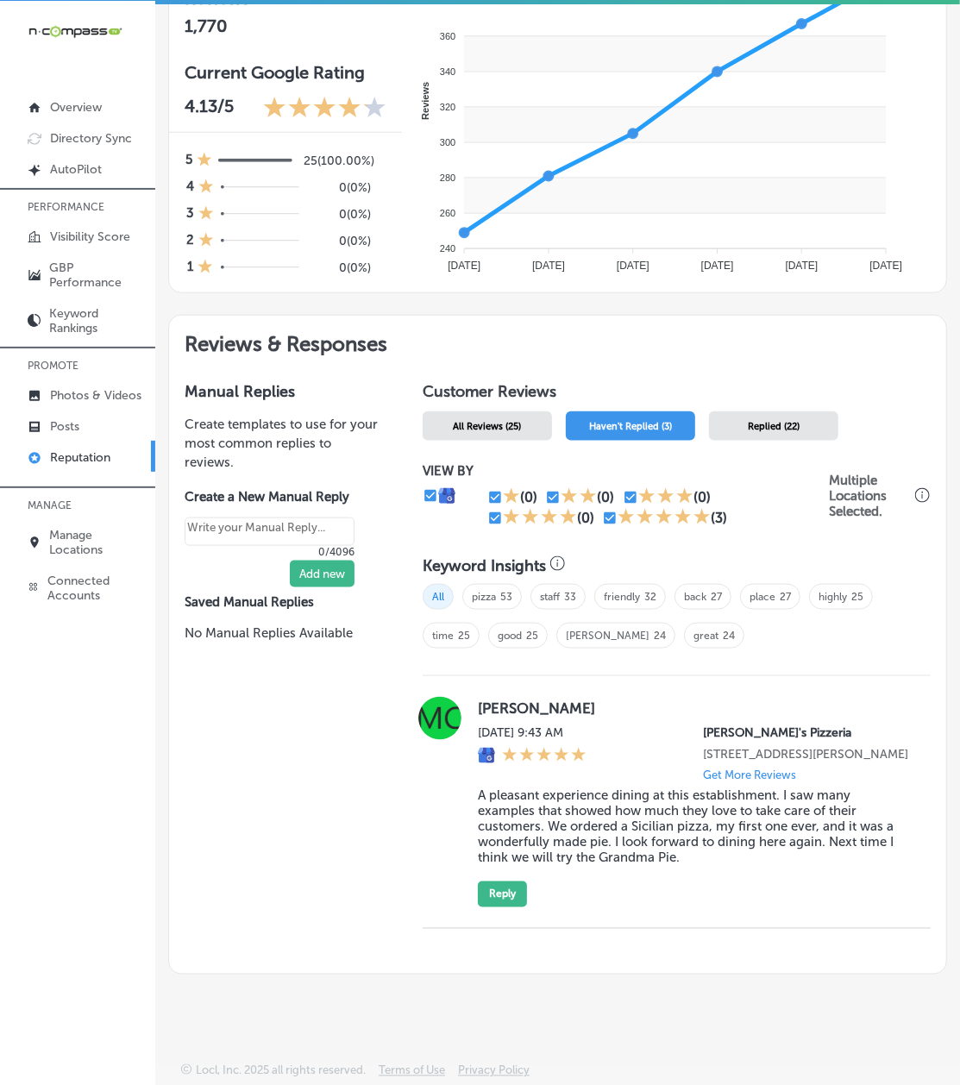
click at [281, 808] on div "Manual Replies Create templates to use for your most common replies to reviews.…" at bounding box center [283, 670] width 228 height 607
click at [505, 814] on button "Reply" at bounding box center [502, 894] width 49 height 26
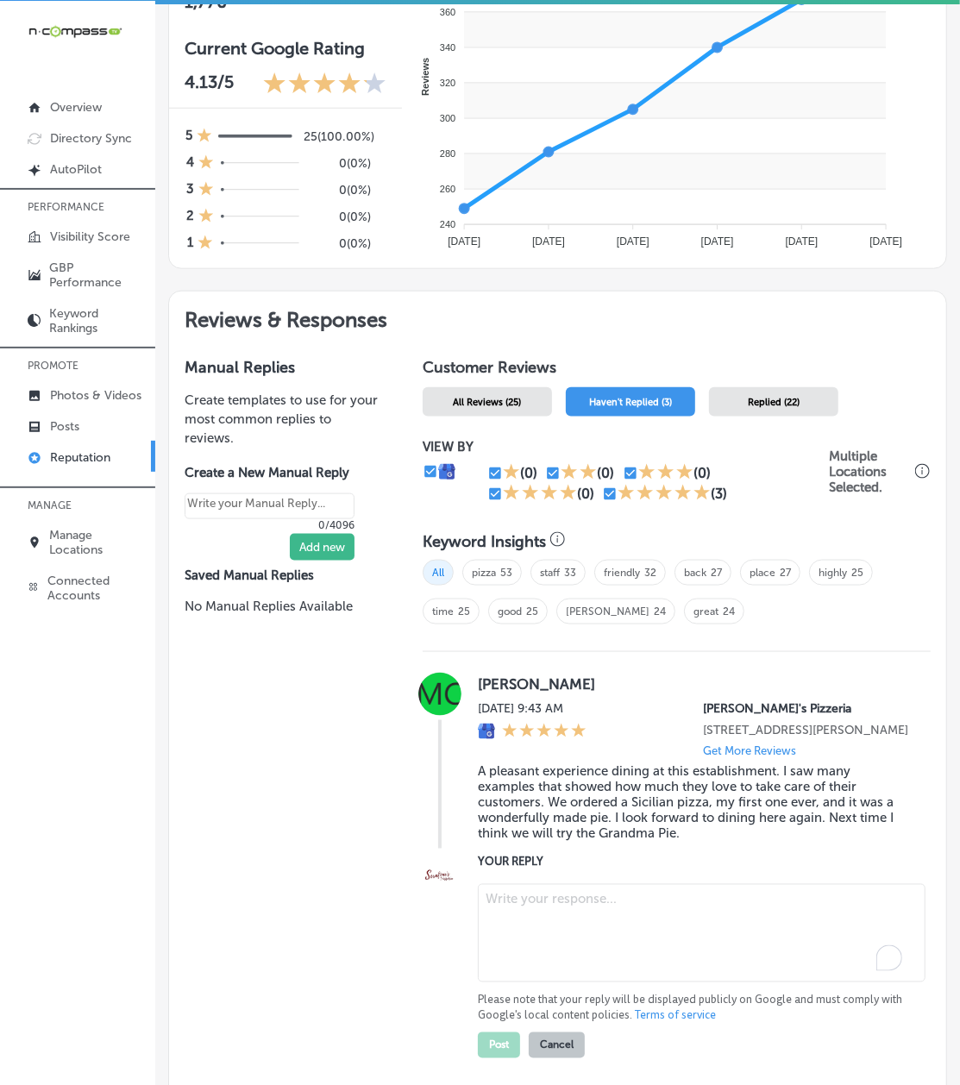
click at [530, 814] on textarea "To enrich screen reader interactions, please activate Accessibility in Grammarl…" at bounding box center [702, 933] width 448 height 98
paste textarea "Thank you for the kind review, [PERSON_NAME]! We’re so glad you enjoyed your fi…"
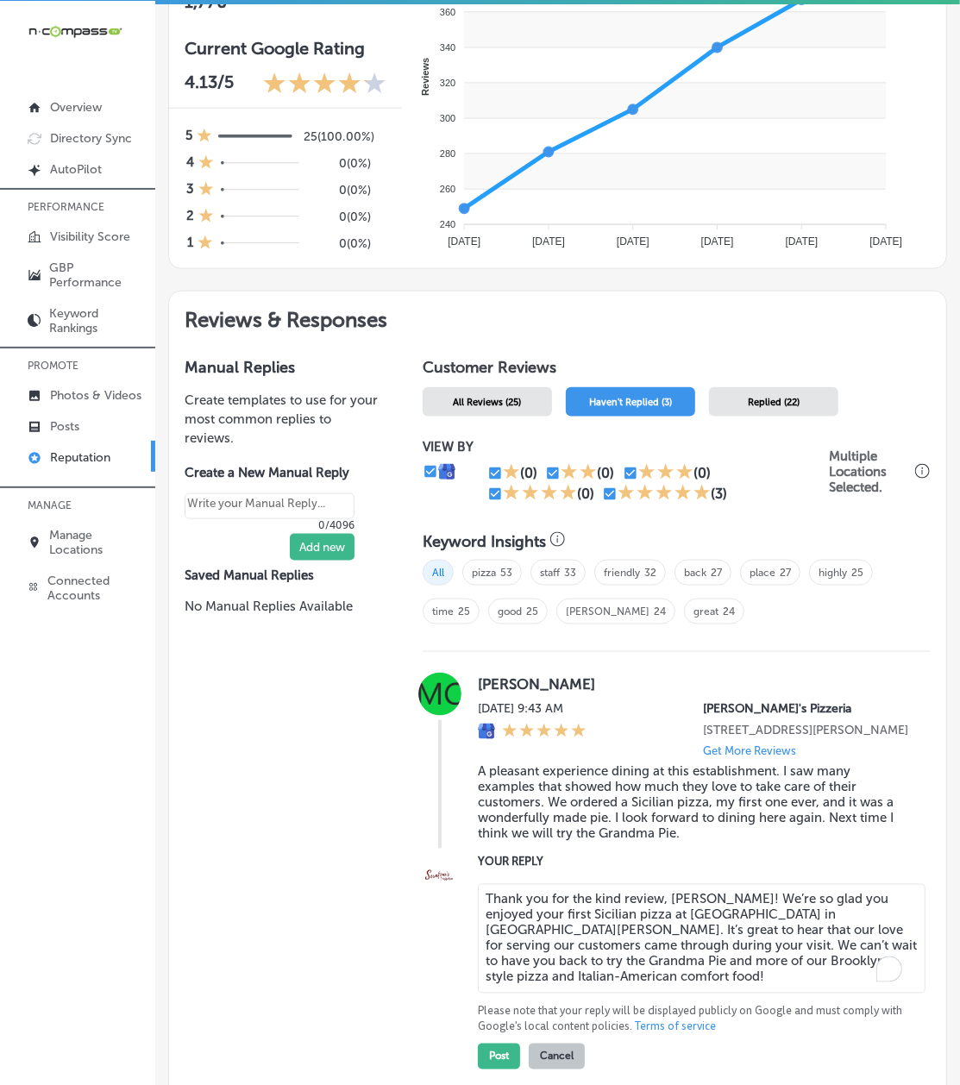
click at [545, 814] on textarea "Thank you for the kind review, [PERSON_NAME]! We’re so glad you enjoyed your fi…" at bounding box center [702, 939] width 448 height 110
click at [486, 814] on textarea "Thank you for the kind review, [PERSON_NAME]! We’re so glad you enjoyed your fi…" at bounding box center [702, 939] width 448 height 110
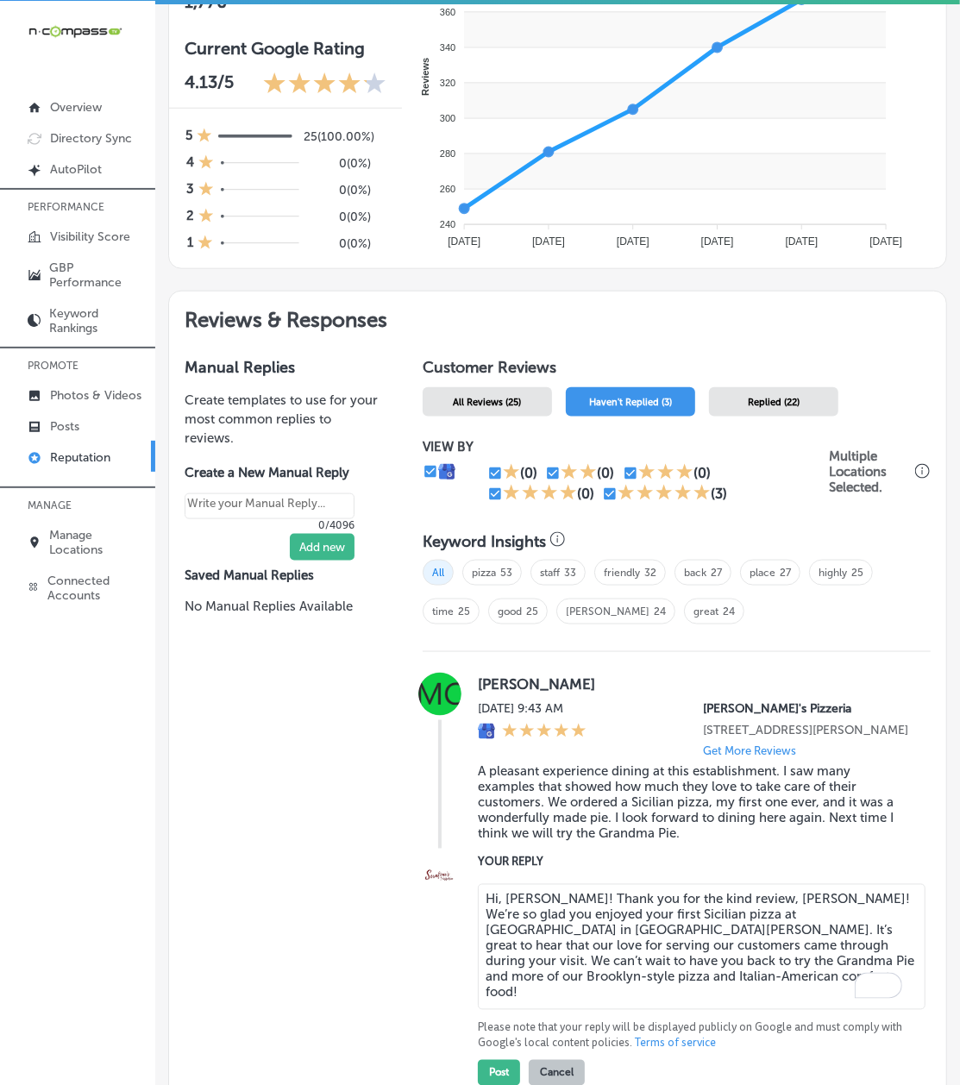
click at [746, 814] on textarea "Hi, [PERSON_NAME]! Thank you for the kind review, [PERSON_NAME]! We’re so glad …" at bounding box center [702, 947] width 448 height 126
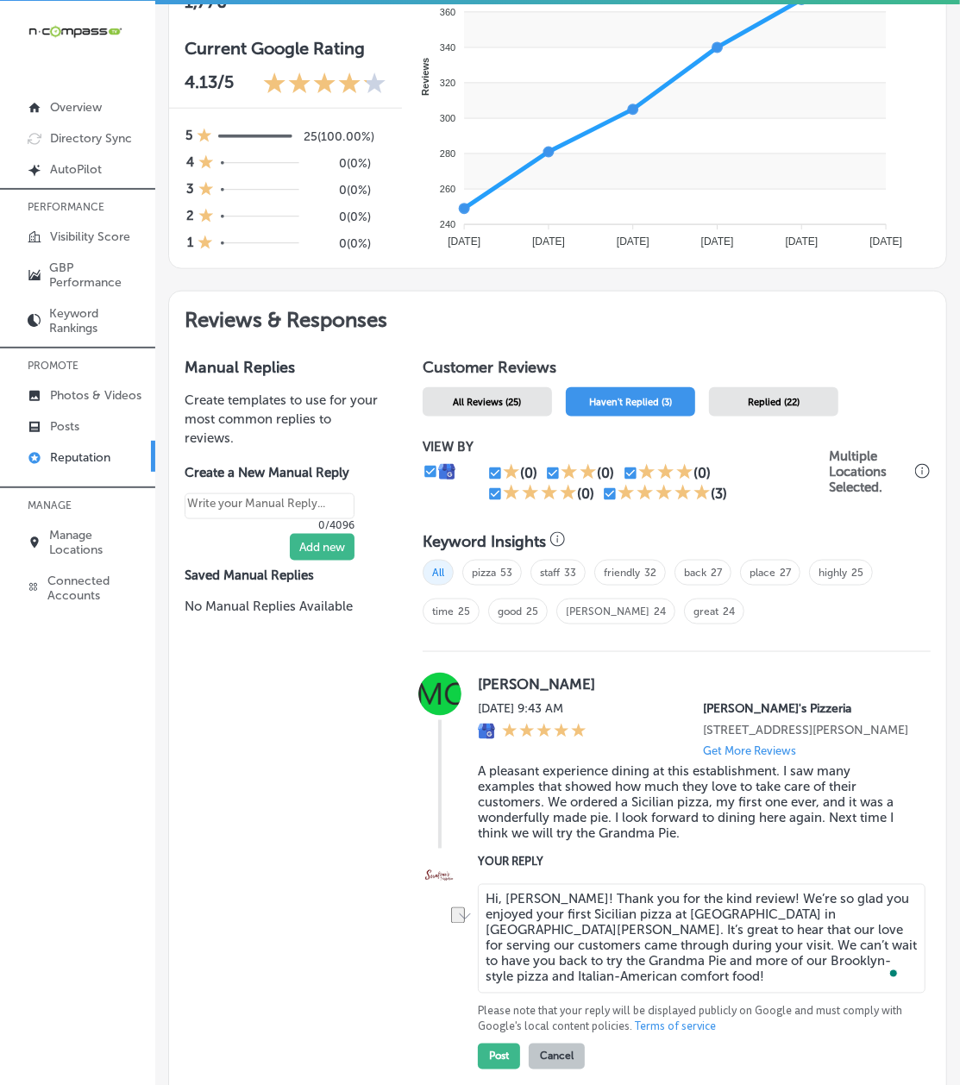
drag, startPoint x: 557, startPoint y: 923, endPoint x: 656, endPoint y: 923, distance: 99.2
click at [659, 814] on textarea "Hi, [PERSON_NAME]! Thank you for the kind review! We’re so glad you enjoyed you…" at bounding box center [702, 939] width 448 height 110
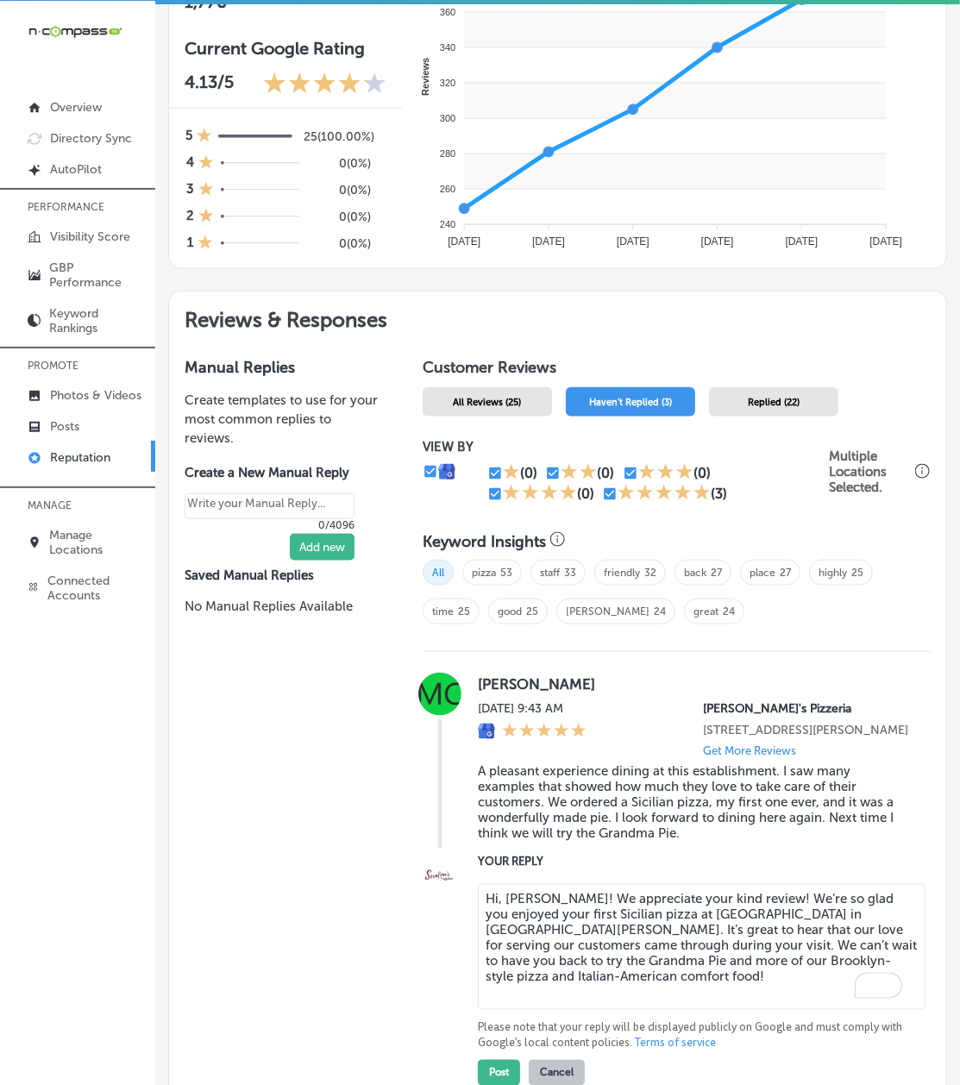
click at [657, 814] on textarea "Hi, [PERSON_NAME]! We appreciate your kind review! We’re so glad you enjoyed yo…" at bounding box center [702, 947] width 448 height 126
drag, startPoint x: 618, startPoint y: 997, endPoint x: 325, endPoint y: 833, distance: 335.9
click at [325, 814] on div "Manual Replies Create templates to use for your most common replies to reviews.…" at bounding box center [557, 751] width 777 height 818
type textarea "Hi, [PERSON_NAME]! We appreciate your kind review! We’re so glad you enjoyed yo…"
click at [291, 814] on div "Manual Replies Create templates to use for your most common replies to reviews.…" at bounding box center [283, 751] width 228 height 818
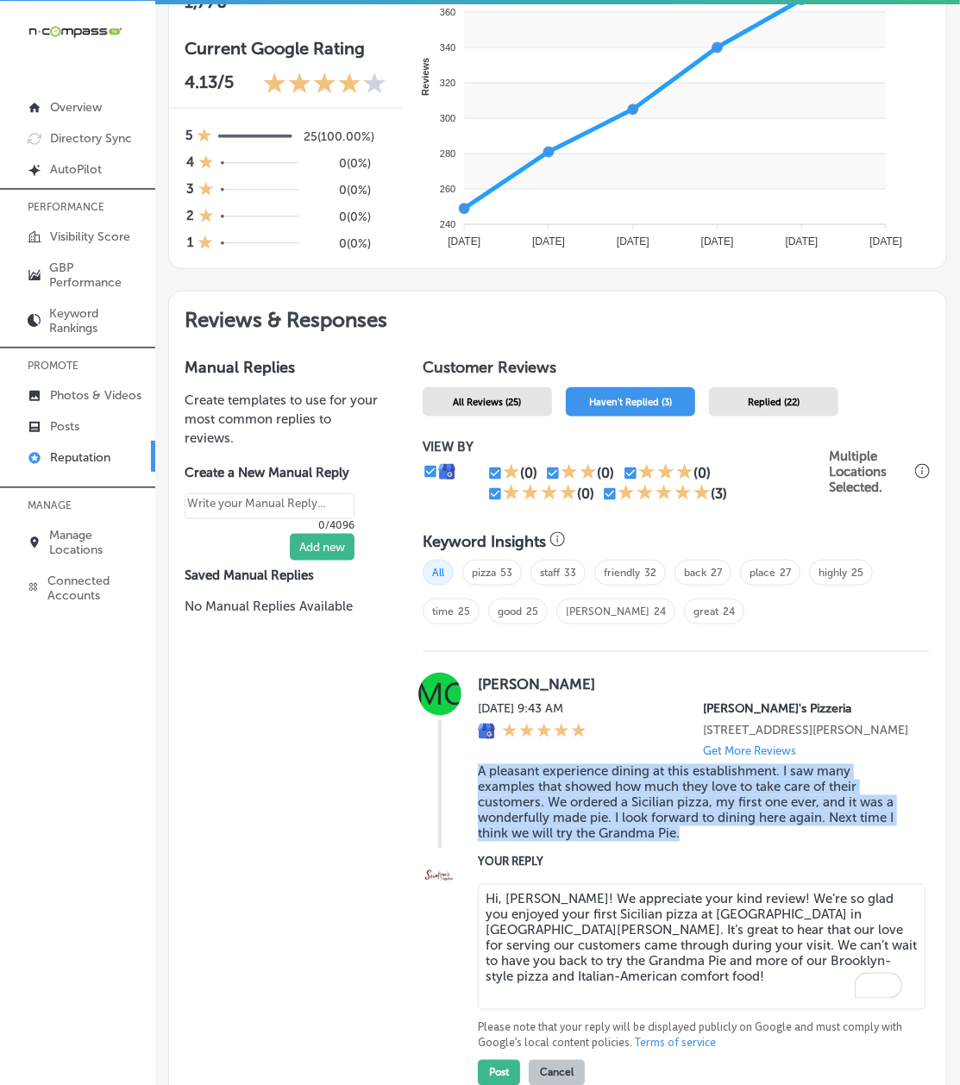
drag, startPoint x: 674, startPoint y: 854, endPoint x: 471, endPoint y: 794, distance: 211.2
click at [471, 794] on div "[PERSON_NAME] [DATE] 9:43 AM [PERSON_NAME]'s Pizzeria [STREET_ADDRESS][PERSON_N…" at bounding box center [677, 761] width 508 height 176
click at [636, 814] on blockquote "A pleasant experience dining at this establishment. I saw many examples that sh…" at bounding box center [694, 803] width 432 height 78
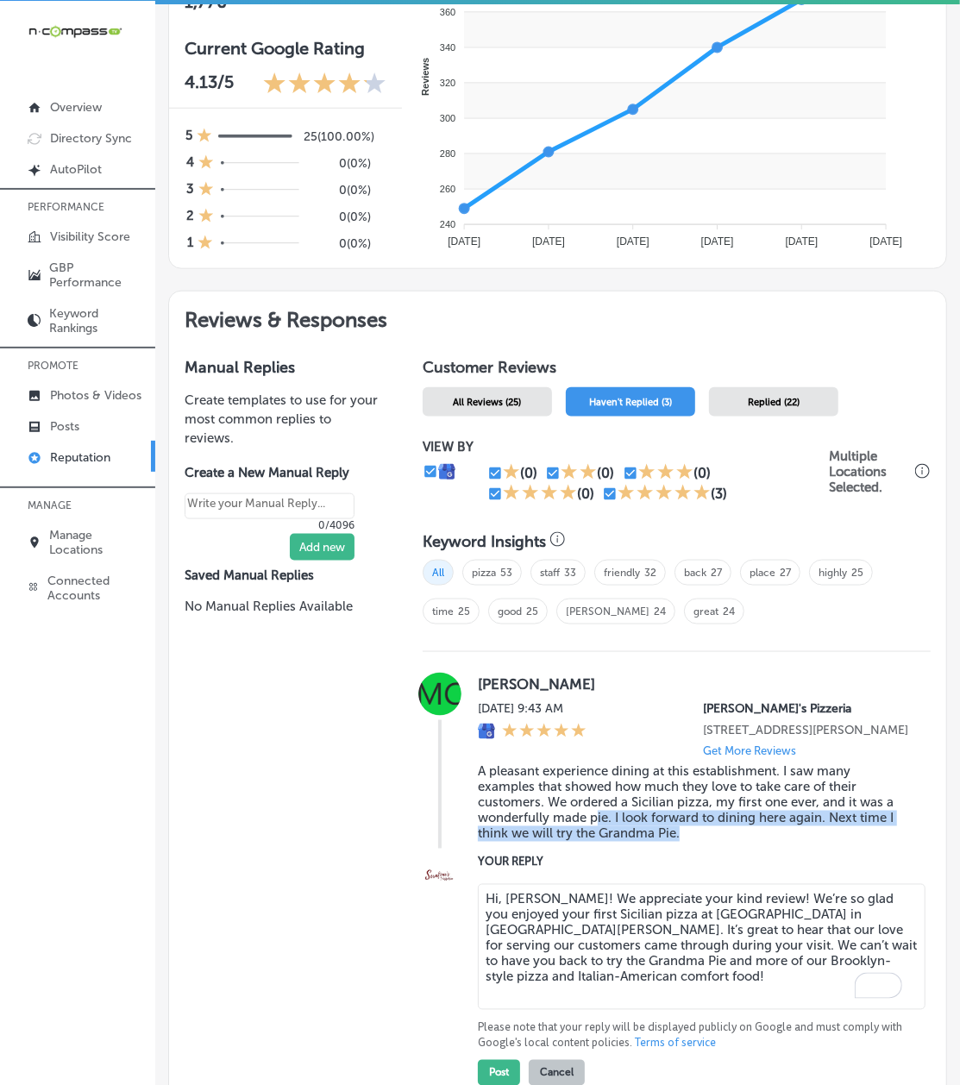
drag, startPoint x: 693, startPoint y: 864, endPoint x: 495, endPoint y: 843, distance: 199.5
click at [591, 814] on div "[PERSON_NAME] [DATE] 9:43 AM [PERSON_NAME]'s Pizzeria [STREET_ADDRESS][PERSON_N…" at bounding box center [694, 761] width 432 height 176
click at [838, 660] on div "[PERSON_NAME] [DATE] 9:43 AM [PERSON_NAME]'s Pizzeria [STREET_ADDRESS][PERSON_N…" at bounding box center [677, 884] width 508 height 464
click at [595, 814] on textarea "Hi, [PERSON_NAME]! We appreciate your kind review! We’re so glad you enjoyed yo…" at bounding box center [702, 947] width 448 height 126
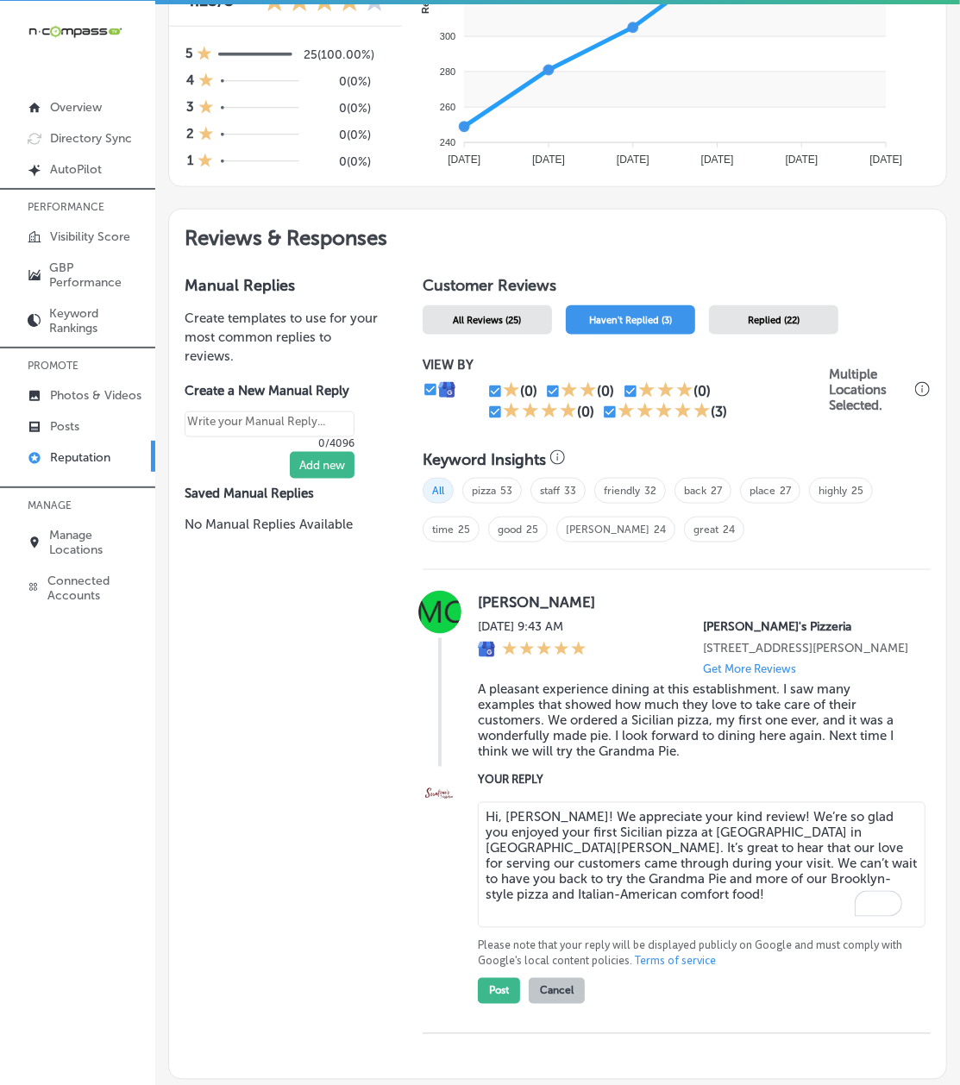
scroll to position [823, 0]
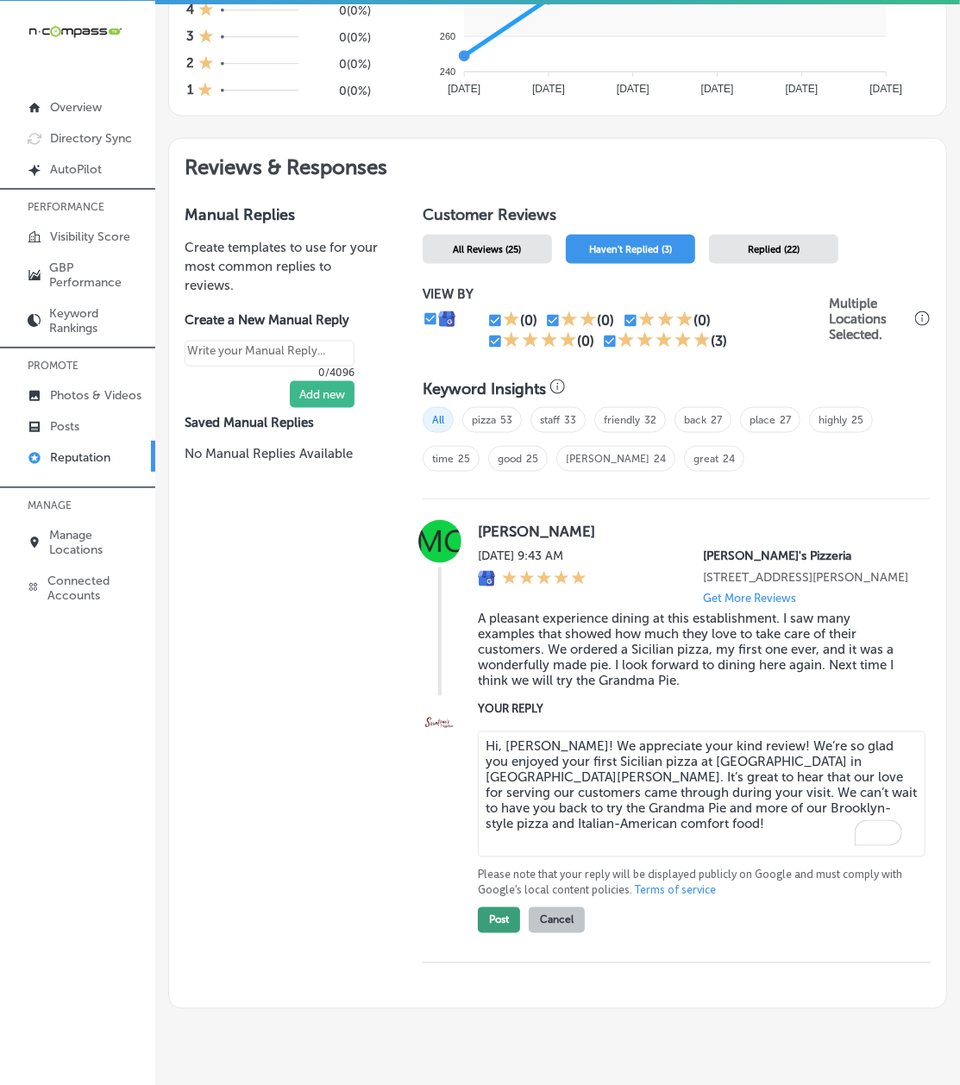
click at [491, 814] on button "Post" at bounding box center [499, 920] width 42 height 26
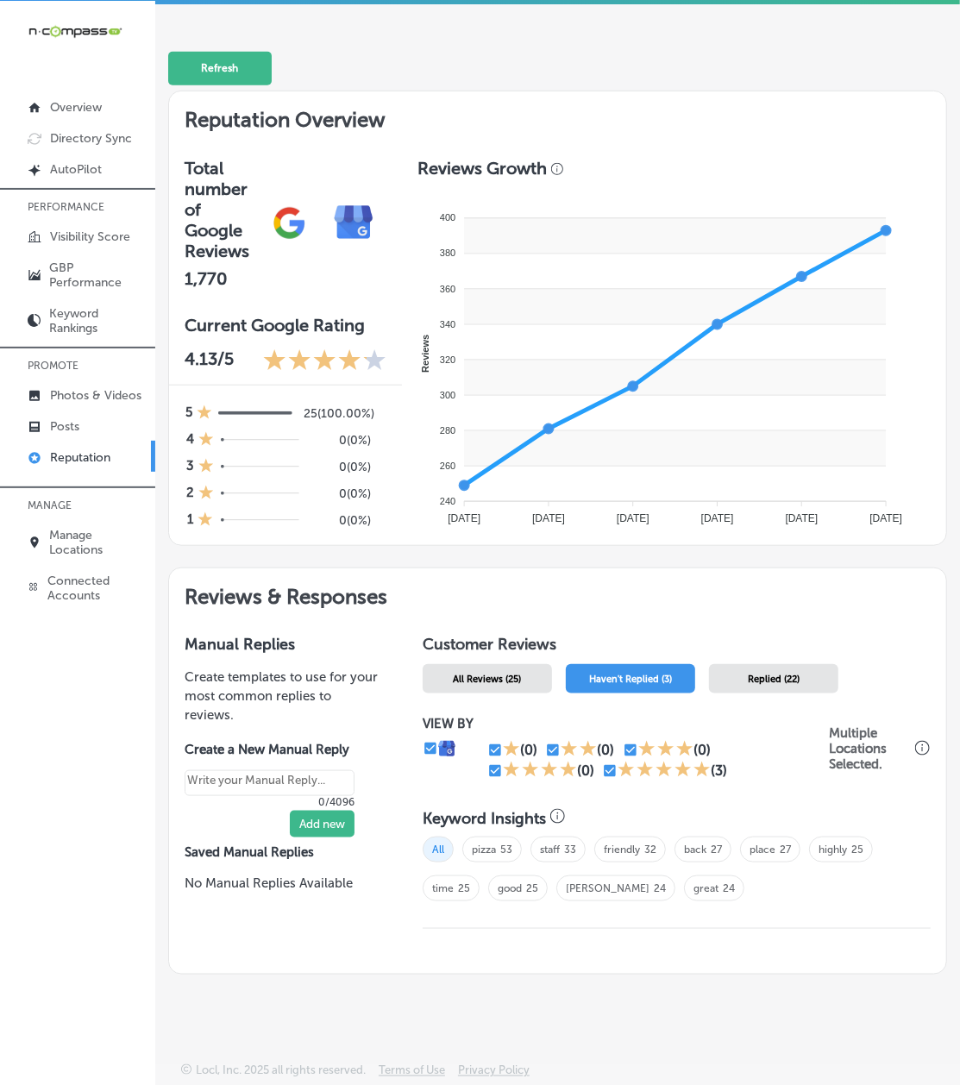
scroll to position [398, 0]
click at [488, 676] on span "All Reviews (25)" at bounding box center [487, 679] width 68 height 11
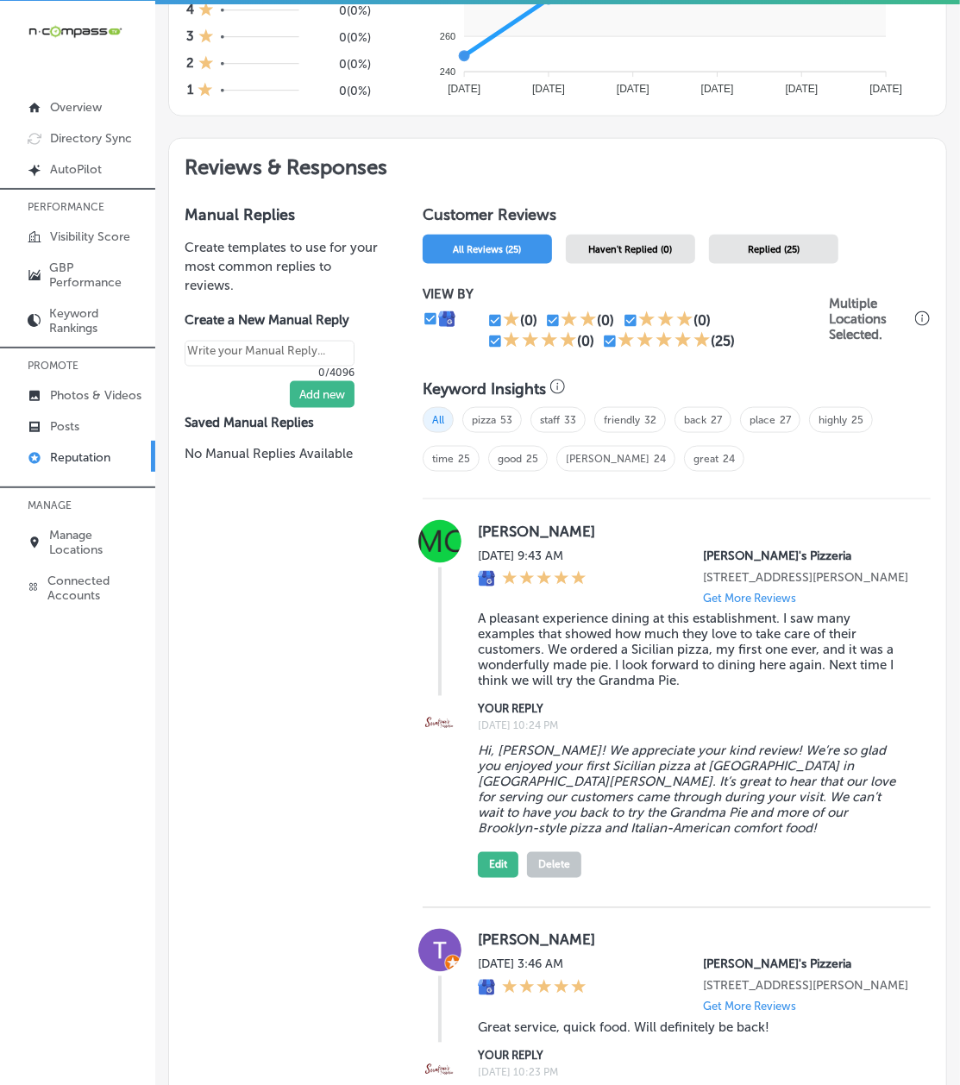
click at [646, 255] on span "Haven't Replied (0)" at bounding box center [630, 249] width 84 height 11
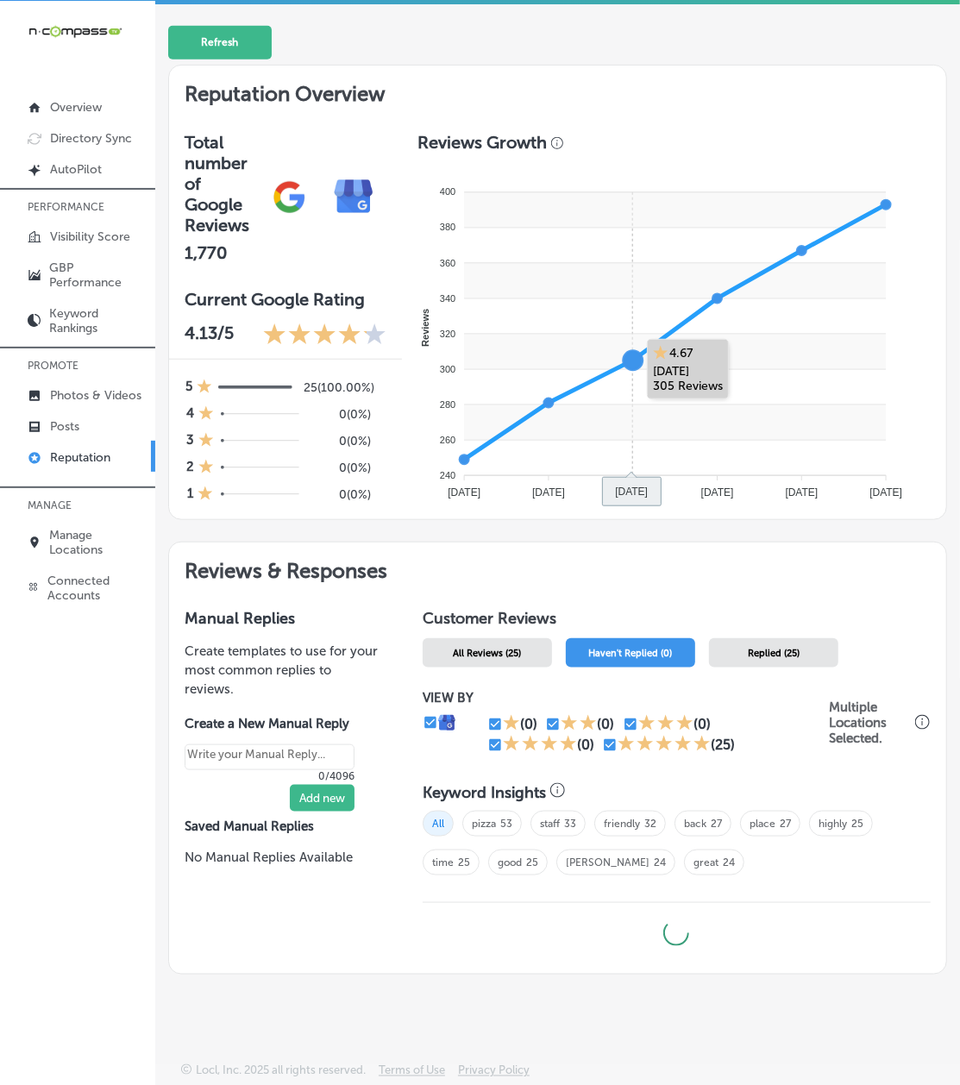
type textarea "x"
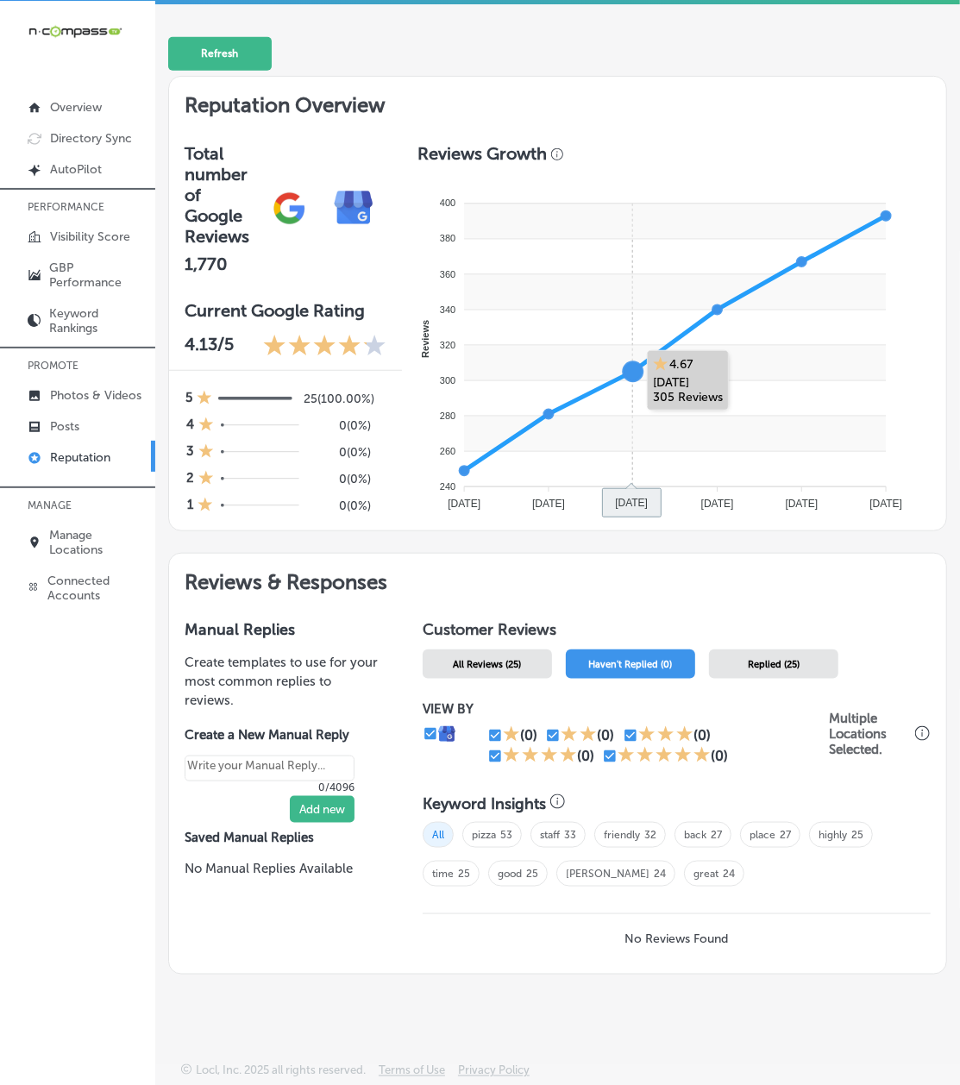
scroll to position [414, 0]
